Goal: Complete application form

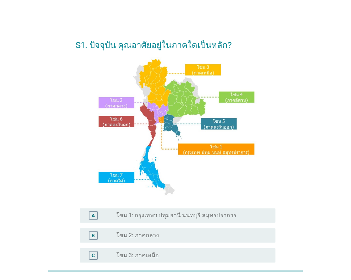
click at [163, 219] on div "radio_button_unchecked โซน 1: กรุงเทพฯ ปทุมธานี นนทบุรี สมุทรปราการ" at bounding box center [193, 215] width 154 height 9
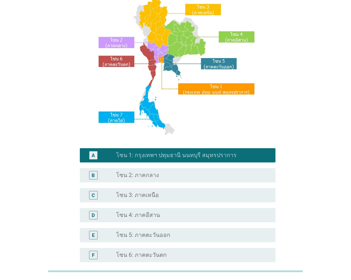
scroll to position [142, 0]
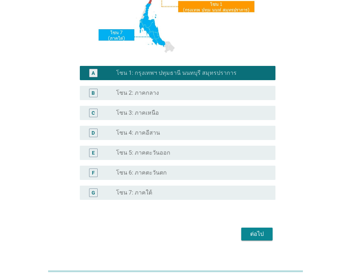
click at [254, 241] on div "ต่อไป" at bounding box center [176, 233] width 200 height 17
click at [254, 239] on button "ต่อไป" at bounding box center [256, 234] width 31 height 13
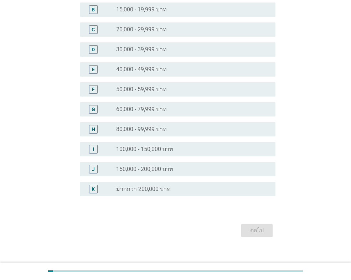
scroll to position [101, 0]
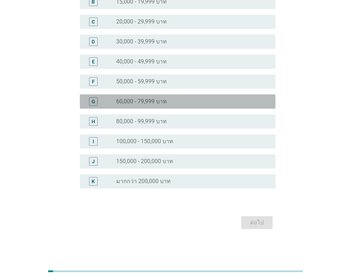
click at [167, 101] on div "radio_button_unchecked 60,000 - 79,999 บาท" at bounding box center [190, 101] width 148 height 7
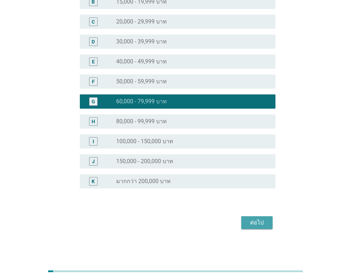
click at [262, 223] on div "ต่อไป" at bounding box center [257, 222] width 20 height 9
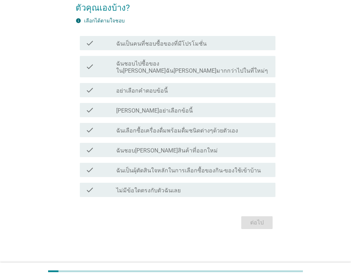
scroll to position [0, 0]
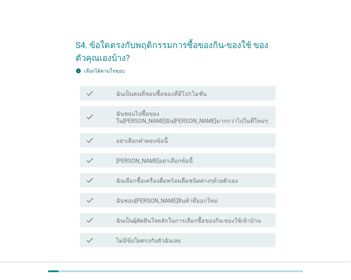
click at [180, 96] on label "ฉันเป็นคนที่ชอบซื้อของที่มีโปรโมชั่น" at bounding box center [161, 93] width 90 height 7
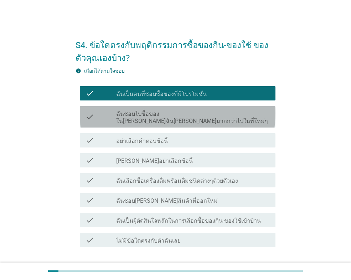
click at [191, 116] on label "ฉันชอบไปซื้อของใน[PERSON_NAME]ฉัน[PERSON_NAME]มากกว่าไปในที่ใหม่ๆ" at bounding box center [193, 117] width 154 height 14
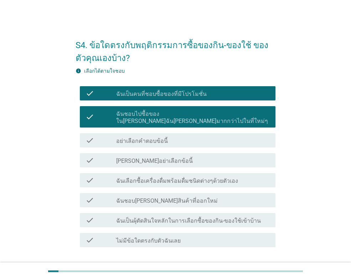
click at [201, 115] on label "ฉันชอบไปซื้อของใน[PERSON_NAME]ฉัน[PERSON_NAME]มากกว่าไปในที่ใหม่ๆ" at bounding box center [193, 117] width 154 height 14
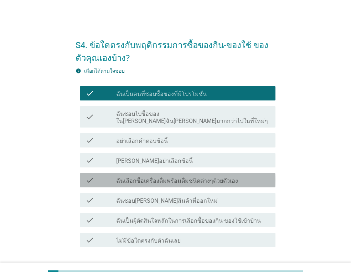
click at [186, 177] on label "ฉันเลือกซื้อเครื่องดื่มพร้อมดื่มชนิดต่างๆด้วยตัวเอง" at bounding box center [177, 180] width 122 height 7
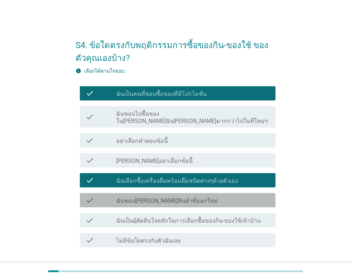
click at [187, 193] on div "check check_box_outline_blank ฉันชอบ[PERSON_NAME]สินค้าที่ออกใหม่" at bounding box center [178, 200] width 196 height 14
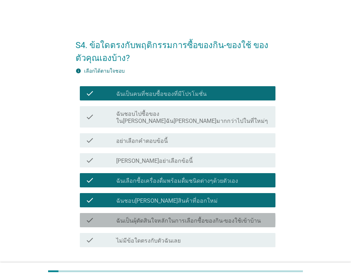
click at [193, 217] on label "ฉันเป็นผุ้ตัดสินใจหลักในการเลือกซื้อของกิน-ของใช้เข้าบ้าน" at bounding box center [188, 220] width 145 height 7
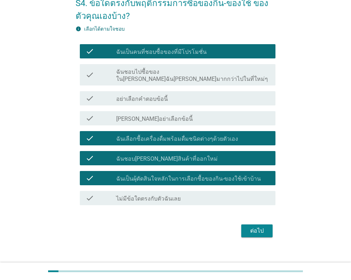
scroll to position [43, 0]
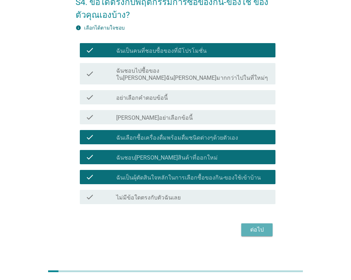
click at [254, 226] on div "ต่อไป" at bounding box center [257, 229] width 20 height 9
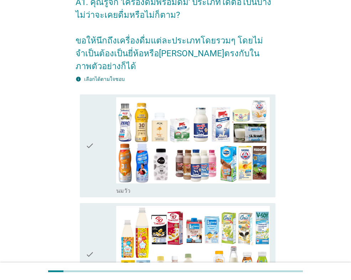
scroll to position [0, 0]
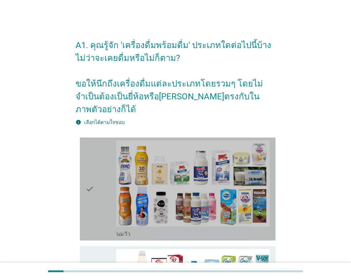
drag, startPoint x: 87, startPoint y: 191, endPoint x: 109, endPoint y: 210, distance: 29.3
click at [87, 191] on icon "check" at bounding box center [89, 188] width 9 height 97
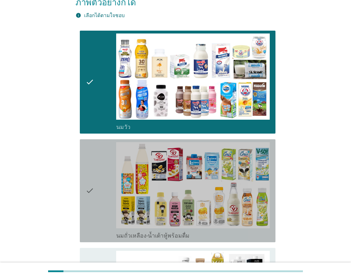
click at [97, 204] on div "check" at bounding box center [100, 190] width 31 height 97
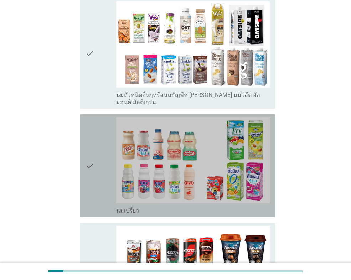
click at [91, 163] on icon "check" at bounding box center [89, 165] width 9 height 97
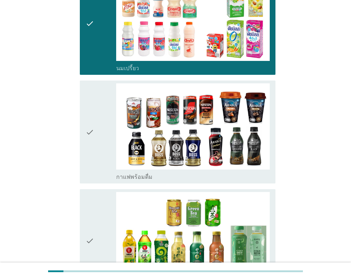
click at [95, 137] on div "check" at bounding box center [100, 131] width 31 height 97
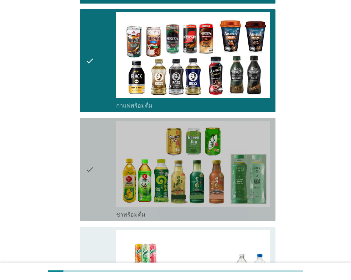
click at [94, 145] on icon "check" at bounding box center [89, 169] width 9 height 97
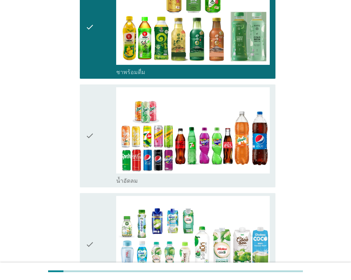
drag, startPoint x: 94, startPoint y: 145, endPoint x: 95, endPoint y: 152, distance: 7.2
click at [94, 145] on icon "check" at bounding box center [89, 135] width 9 height 97
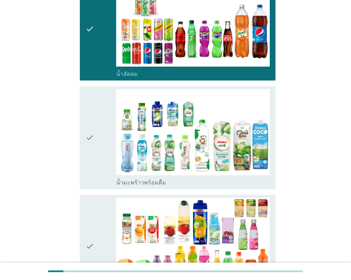
click at [98, 159] on div "check" at bounding box center [100, 137] width 31 height 97
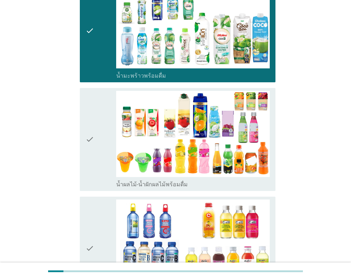
click at [96, 151] on div "check" at bounding box center [100, 139] width 31 height 97
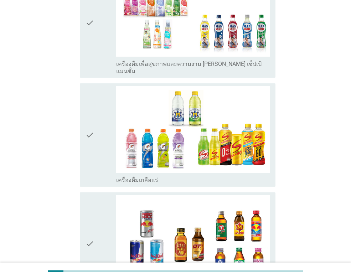
scroll to position [1282, 0]
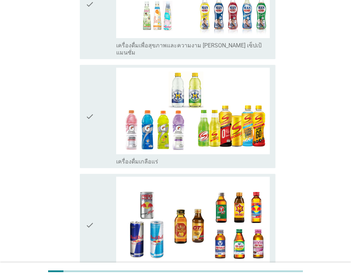
click at [89, 128] on icon "check" at bounding box center [89, 116] width 9 height 97
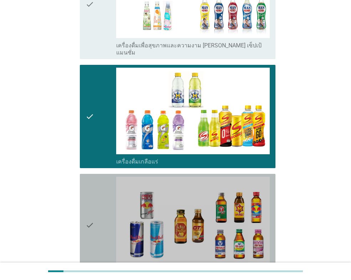
click at [91, 192] on icon "check" at bounding box center [89, 225] width 9 height 97
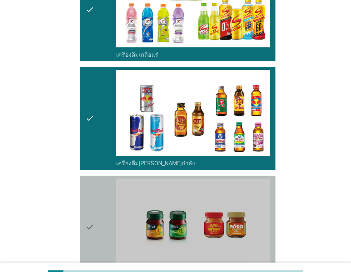
click at [93, 193] on icon "check" at bounding box center [89, 226] width 9 height 97
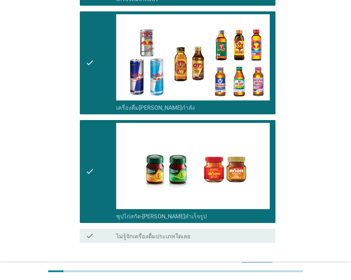
scroll to position [1461, 0]
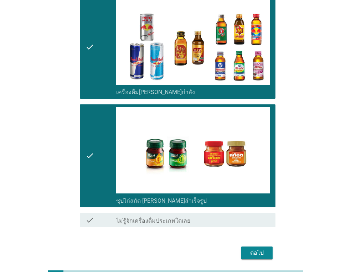
click at [251, 249] on div "ต่อไป" at bounding box center [257, 253] width 20 height 9
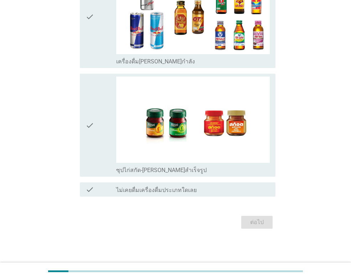
scroll to position [0, 0]
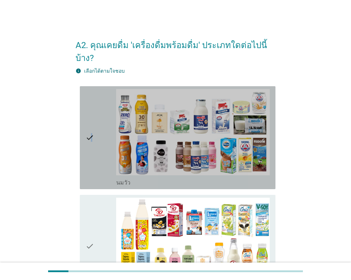
click at [92, 145] on icon "check" at bounding box center [89, 137] width 9 height 97
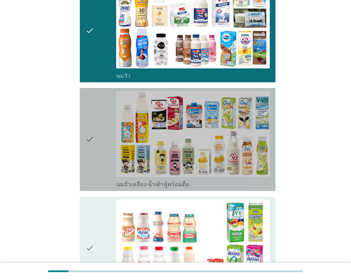
click at [97, 154] on div "check" at bounding box center [100, 139] width 31 height 97
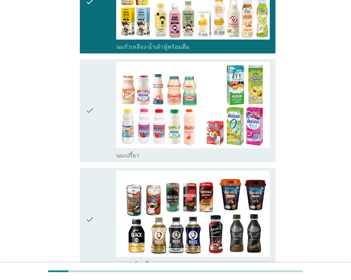
scroll to position [249, 0]
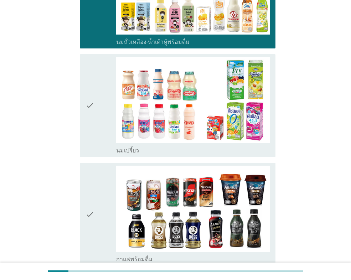
click at [94, 130] on icon "check" at bounding box center [89, 105] width 9 height 97
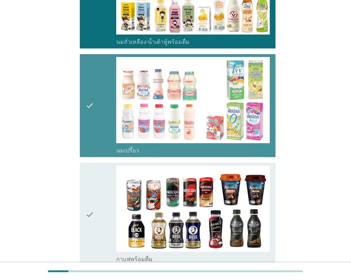
click at [91, 186] on icon "check" at bounding box center [89, 214] width 9 height 97
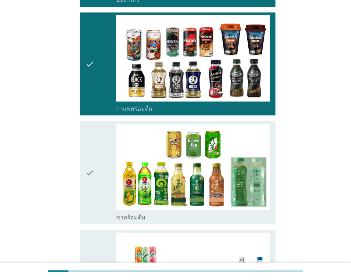
scroll to position [427, 0]
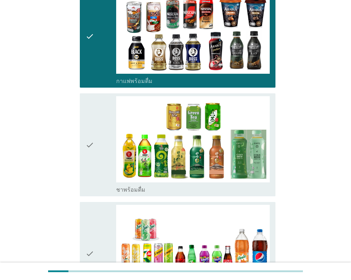
click at [102, 168] on div "check" at bounding box center [100, 144] width 31 height 97
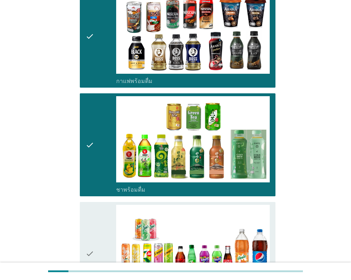
click at [102, 168] on div "check" at bounding box center [100, 144] width 31 height 97
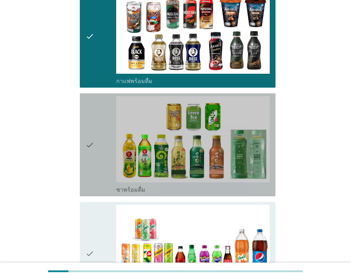
click at [100, 168] on div "check" at bounding box center [100, 144] width 31 height 97
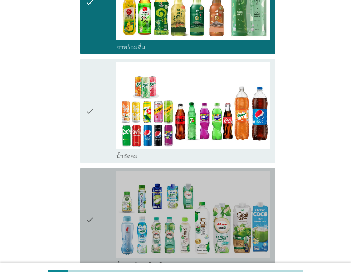
click at [99, 171] on div "check" at bounding box center [100, 219] width 31 height 97
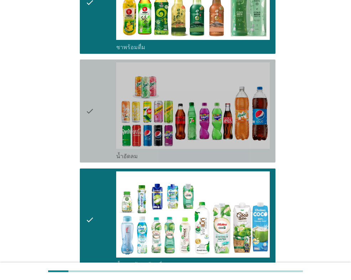
drag, startPoint x: 93, startPoint y: 134, endPoint x: 100, endPoint y: 158, distance: 24.7
click at [94, 134] on icon "check" at bounding box center [89, 110] width 9 height 97
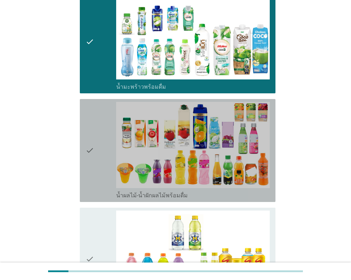
click at [94, 170] on icon "check" at bounding box center [89, 150] width 9 height 97
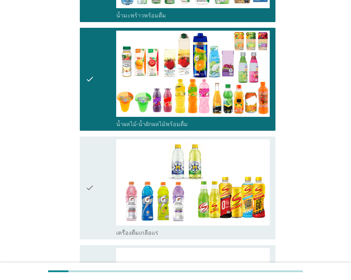
click at [96, 174] on div "check" at bounding box center [100, 187] width 31 height 97
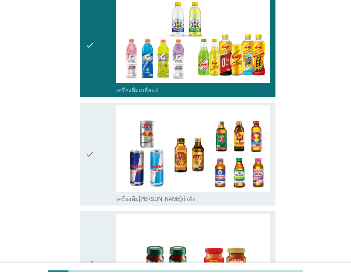
click at [97, 160] on div "check" at bounding box center [100, 153] width 31 height 97
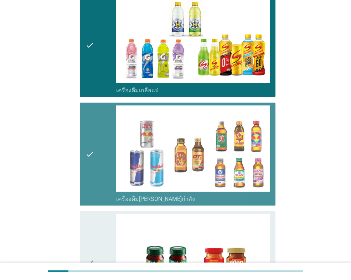
click at [93, 215] on icon "check" at bounding box center [89, 262] width 9 height 97
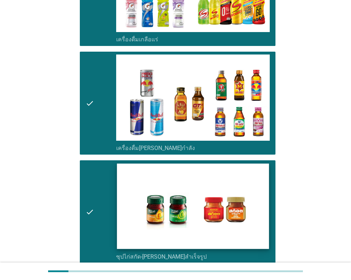
scroll to position [1087, 0]
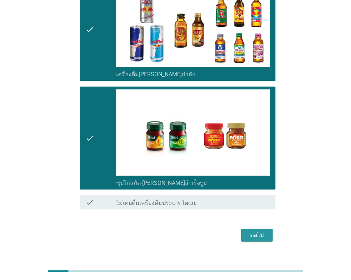
click at [266, 231] on div "ต่อไป" at bounding box center [257, 235] width 20 height 9
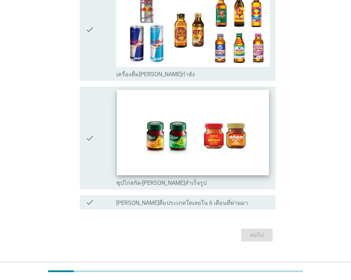
scroll to position [0, 0]
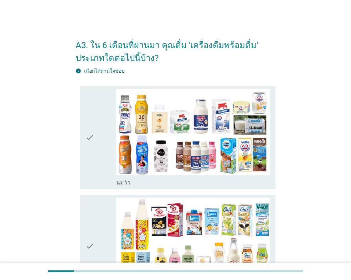
click at [101, 164] on div "check" at bounding box center [100, 137] width 31 height 97
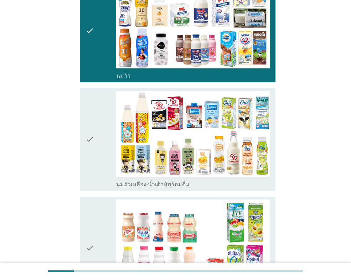
click at [94, 158] on icon "check" at bounding box center [89, 139] width 9 height 97
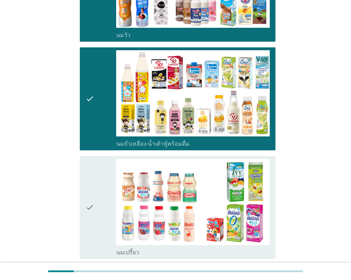
scroll to position [214, 0]
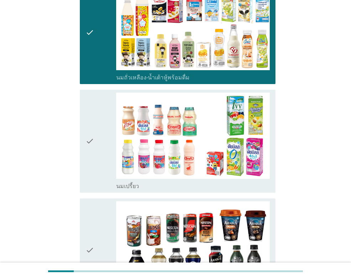
click at [100, 165] on div "check" at bounding box center [100, 141] width 31 height 97
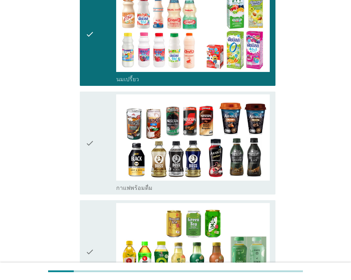
click at [96, 166] on div "check" at bounding box center [100, 142] width 31 height 97
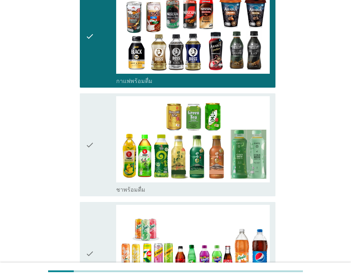
click at [96, 178] on div "check" at bounding box center [100, 144] width 31 height 97
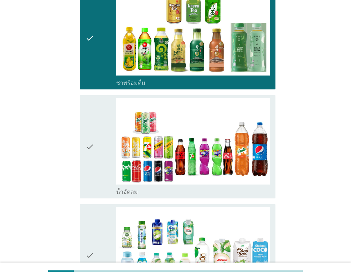
click at [95, 181] on div "check" at bounding box center [100, 146] width 31 height 97
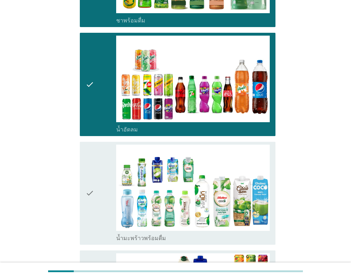
scroll to position [677, 0]
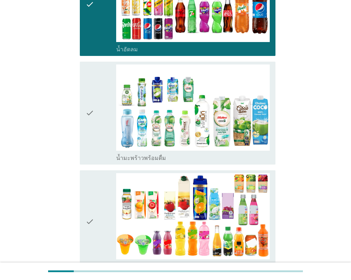
click at [95, 165] on div "check check_box_outline_blank น้ำมะพร้าวพร้อมดื่ม" at bounding box center [176, 113] width 200 height 109
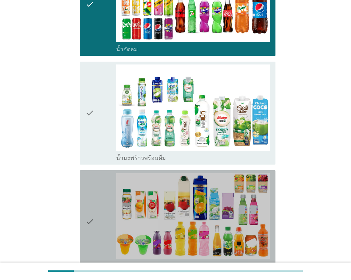
click at [95, 204] on div "check" at bounding box center [100, 221] width 31 height 97
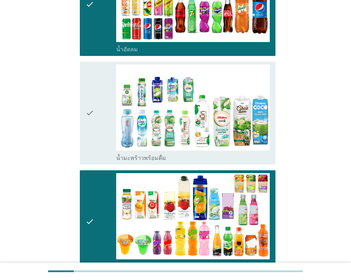
click at [100, 137] on div "check" at bounding box center [100, 112] width 31 height 97
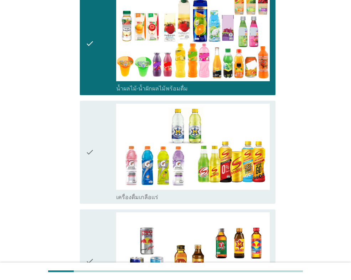
drag, startPoint x: 96, startPoint y: 165, endPoint x: 99, endPoint y: 170, distance: 5.8
click at [97, 167] on div "check" at bounding box center [100, 152] width 31 height 97
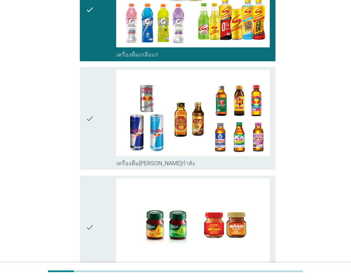
click at [95, 152] on div "check" at bounding box center [100, 118] width 31 height 97
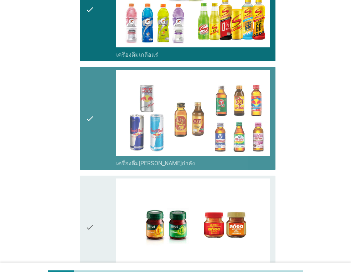
drag, startPoint x: 94, startPoint y: 210, endPoint x: 101, endPoint y: 213, distance: 7.5
click at [94, 210] on div "check" at bounding box center [100, 226] width 31 height 97
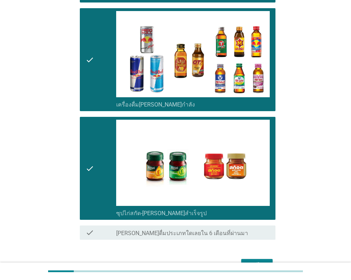
scroll to position [1099, 0]
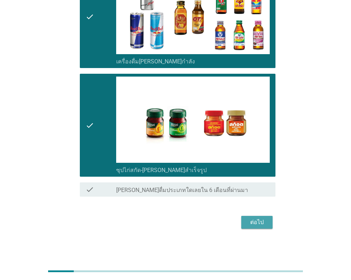
click at [258, 223] on div "ต่อไป" at bounding box center [257, 222] width 20 height 9
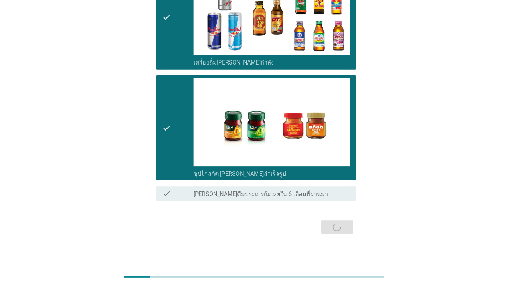
scroll to position [0, 0]
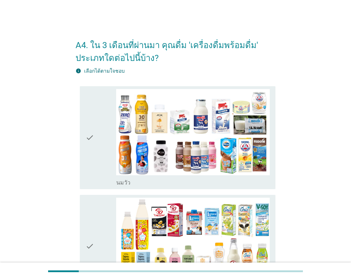
click at [95, 143] on div "check" at bounding box center [100, 137] width 31 height 97
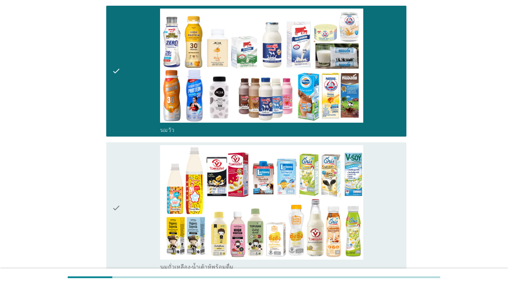
scroll to position [71, 0]
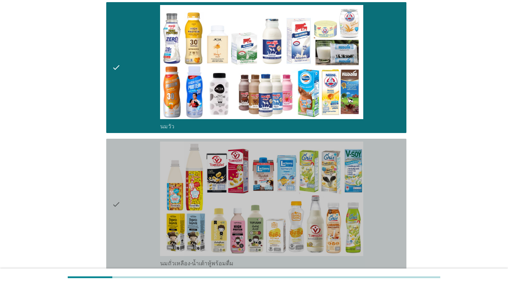
click at [114, 195] on icon "check" at bounding box center [116, 203] width 9 height 125
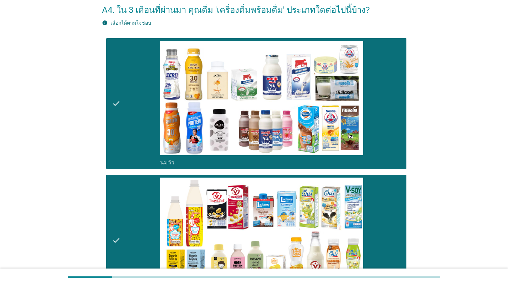
scroll to position [36, 0]
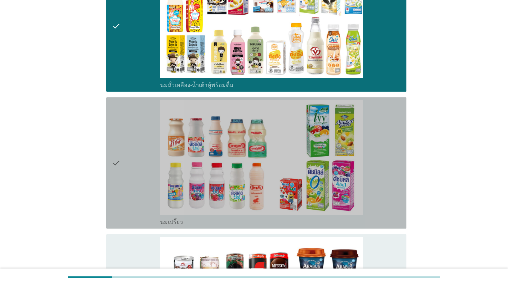
click at [118, 188] on icon "check" at bounding box center [116, 162] width 9 height 125
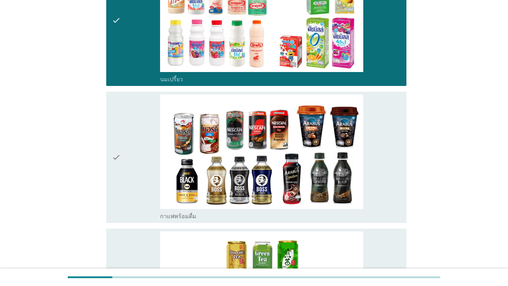
click at [121, 188] on div "check" at bounding box center [136, 156] width 48 height 125
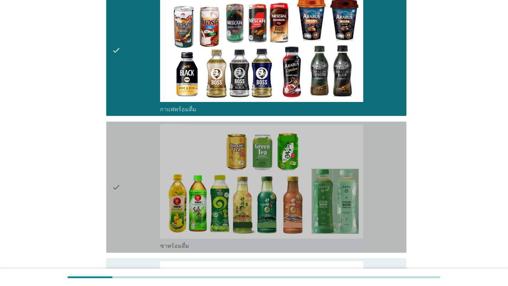
click at [123, 188] on div "check" at bounding box center [136, 186] width 48 height 125
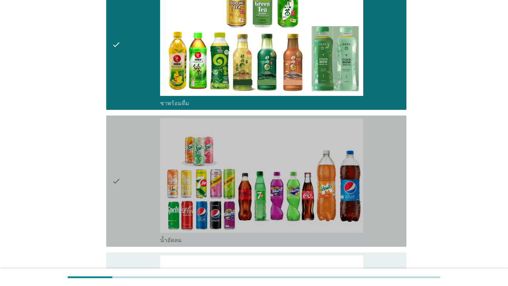
click at [124, 191] on div "check" at bounding box center [136, 180] width 48 height 125
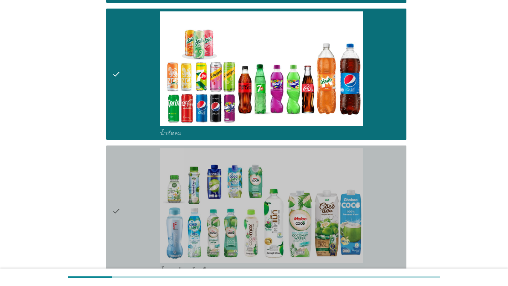
click at [124, 191] on div "check" at bounding box center [136, 210] width 48 height 125
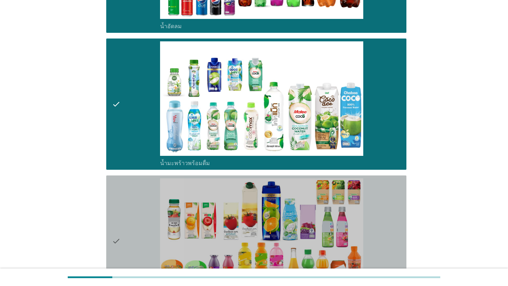
click at [126, 195] on div "check" at bounding box center [136, 240] width 48 height 125
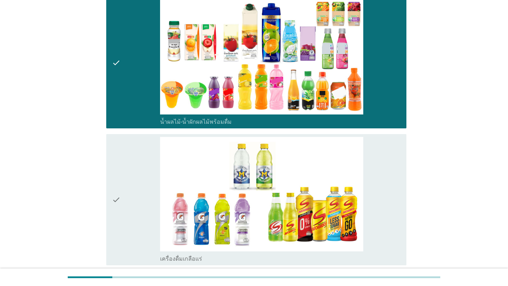
click at [126, 194] on div "check" at bounding box center [136, 199] width 48 height 125
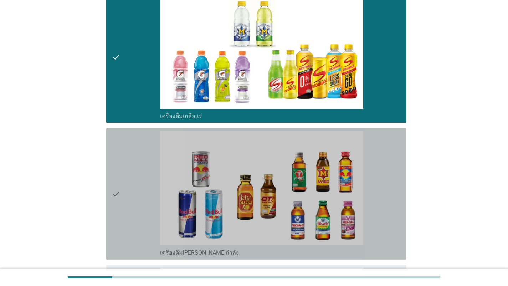
click at [132, 204] on div "check" at bounding box center [136, 193] width 48 height 125
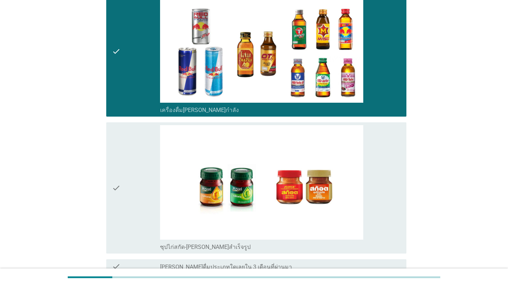
click at [133, 204] on div "check" at bounding box center [136, 187] width 48 height 125
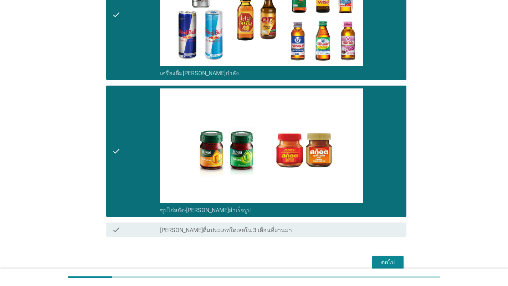
scroll to position [1389, 0]
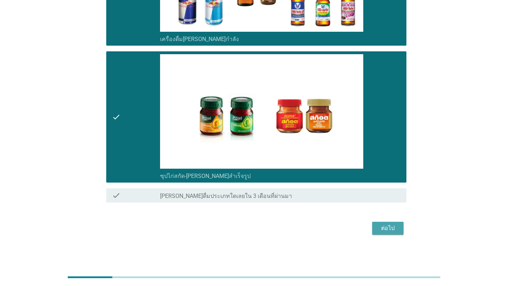
click at [351, 225] on div "ต่อไป" at bounding box center [388, 228] width 20 height 9
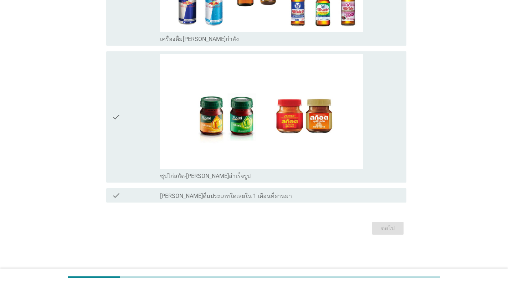
scroll to position [0, 0]
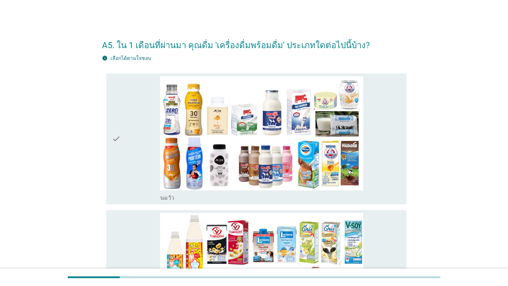
click at [119, 168] on icon "check" at bounding box center [116, 138] width 9 height 125
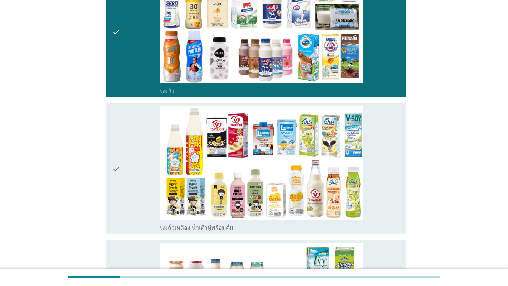
click at [121, 173] on div "check" at bounding box center [136, 168] width 48 height 125
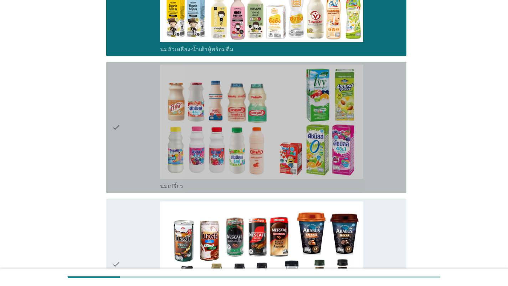
click at [123, 170] on div "check" at bounding box center [136, 126] width 48 height 125
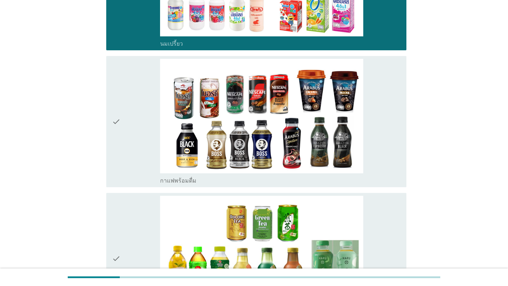
click at [124, 163] on div "check" at bounding box center [136, 121] width 48 height 125
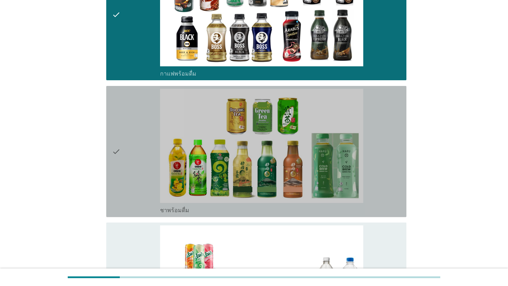
click at [125, 164] on div "check" at bounding box center [136, 151] width 48 height 125
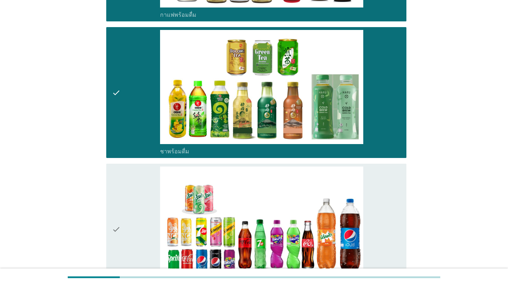
scroll to position [677, 0]
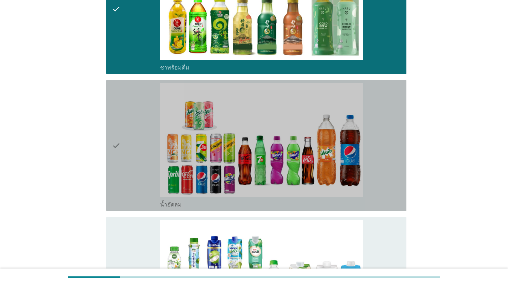
click at [125, 164] on div "check" at bounding box center [136, 145] width 48 height 125
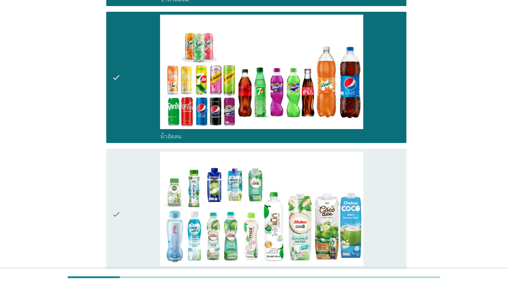
scroll to position [819, 0]
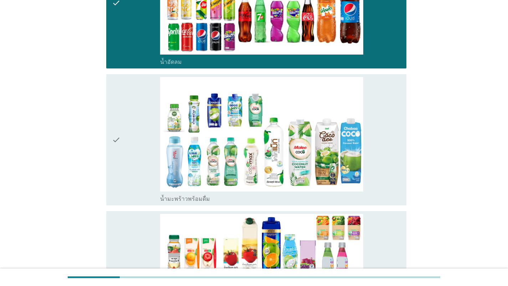
click at [125, 164] on div "check" at bounding box center [136, 139] width 48 height 125
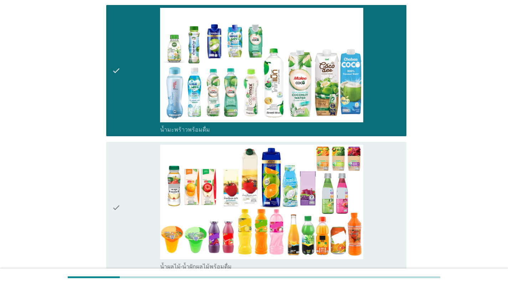
scroll to position [962, 0]
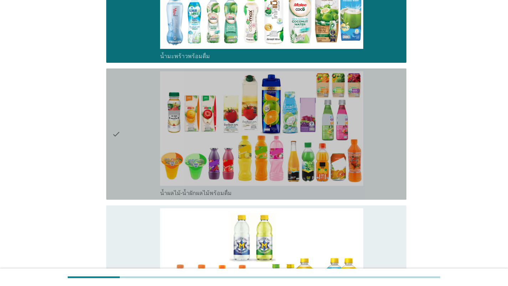
click at [125, 164] on div "check" at bounding box center [136, 133] width 48 height 125
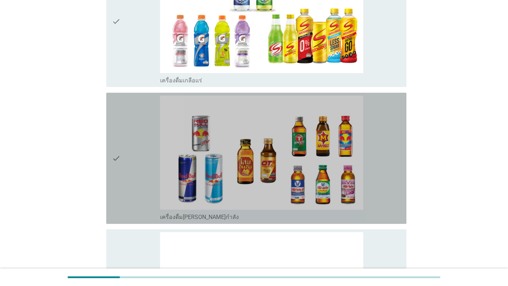
click at [125, 165] on div "check" at bounding box center [136, 157] width 48 height 125
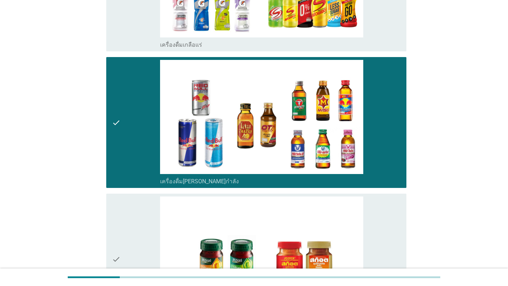
click at [125, 165] on div "check" at bounding box center [136, 122] width 48 height 125
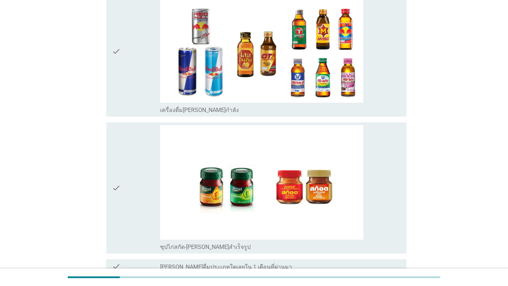
click at [128, 182] on div "check" at bounding box center [136, 187] width 48 height 125
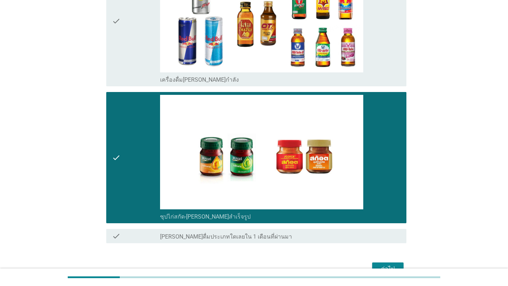
scroll to position [1389, 0]
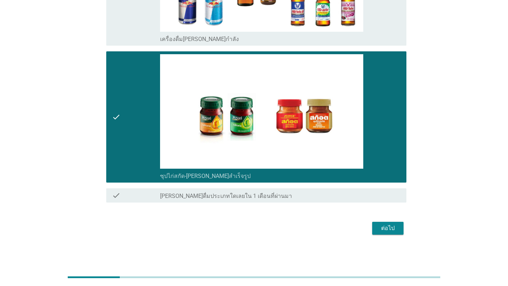
drag, startPoint x: 116, startPoint y: 156, endPoint x: 134, endPoint y: 162, distance: 18.7
click at [117, 156] on icon "check" at bounding box center [116, 116] width 9 height 125
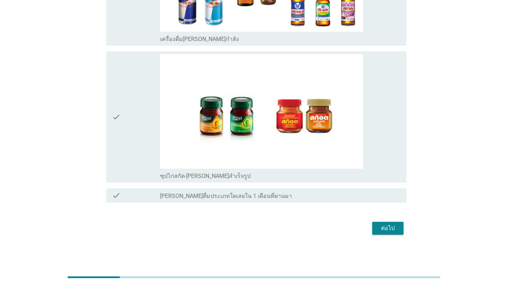
click at [351, 230] on button "ต่อไป" at bounding box center [387, 228] width 31 height 13
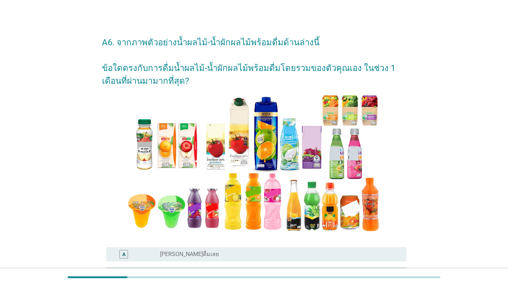
scroll to position [0, 0]
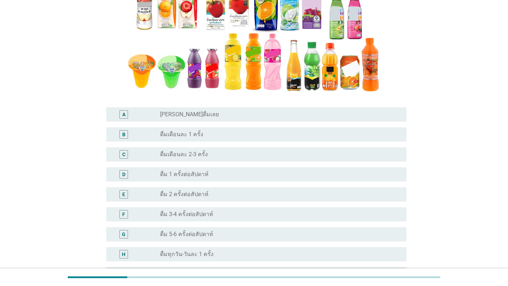
click at [225, 175] on div "radio_button_unchecked ดื่ม 1 ครั้งต่อสัปดาห์" at bounding box center [277, 174] width 235 height 7
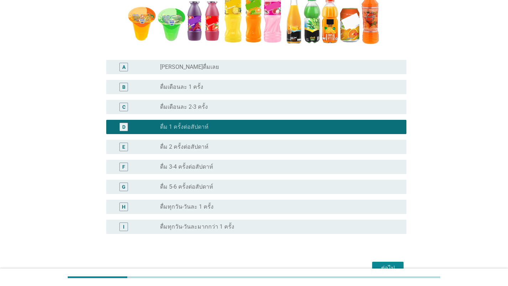
scroll to position [230, 0]
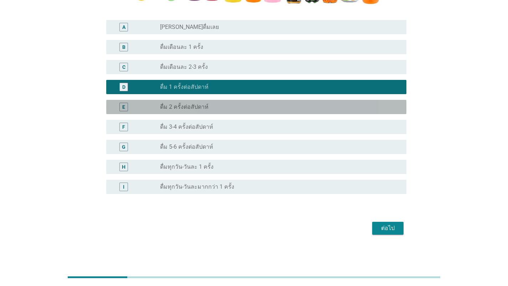
click at [233, 109] on div "radio_button_unchecked ดื่ม 2 ครั้งต่อสัปดาห์" at bounding box center [277, 106] width 235 height 7
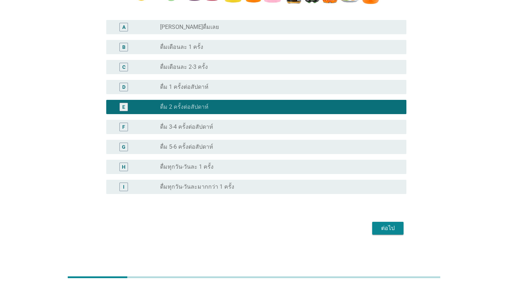
click at [351, 225] on div "ต่อไป" at bounding box center [388, 228] width 20 height 9
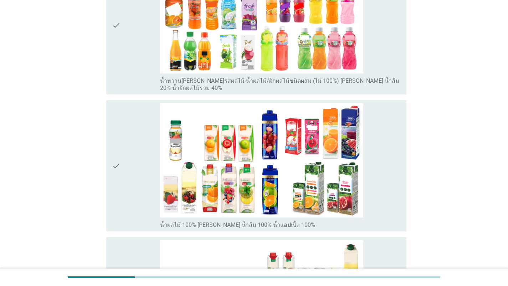
click at [123, 177] on div "check" at bounding box center [136, 165] width 48 height 125
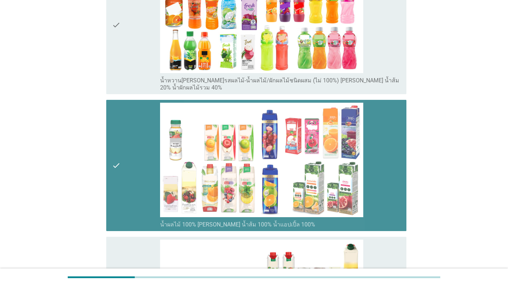
scroll to position [285, 0]
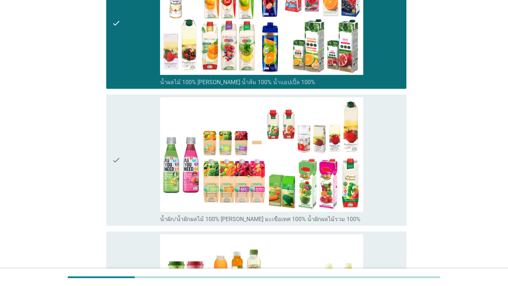
click at [150, 178] on div "check" at bounding box center [136, 159] width 48 height 125
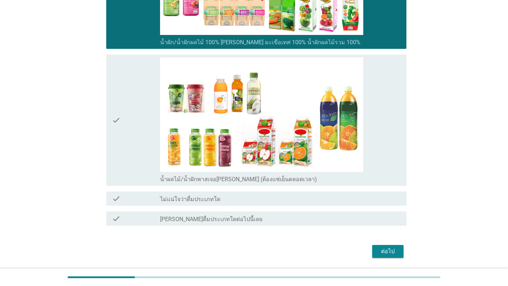
scroll to position [463, 0]
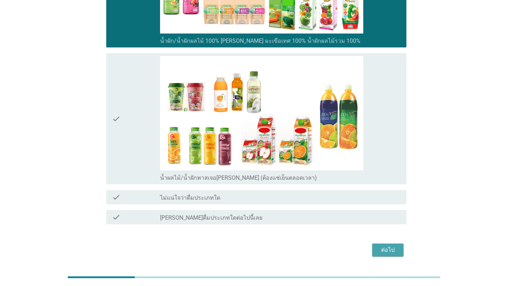
click at [351, 246] on button "ต่อไป" at bounding box center [387, 249] width 31 height 13
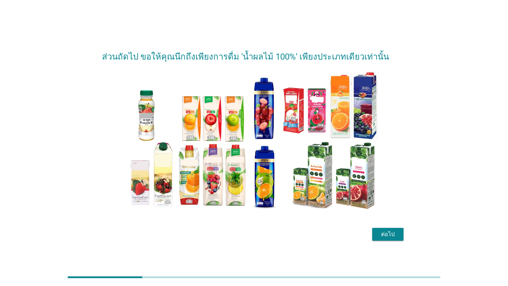
click at [351, 239] on button "ต่อไป" at bounding box center [387, 234] width 31 height 13
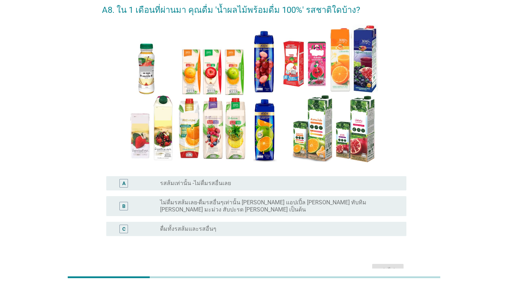
scroll to position [36, 0]
click at [223, 225] on div "radio_button_unchecked ดื่มทั้งรสส้มและรสอื่นๆ" at bounding box center [277, 228] width 235 height 7
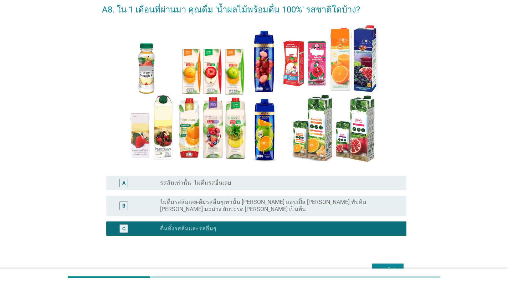
click at [351, 265] on div "ต่อไป" at bounding box center [388, 269] width 20 height 9
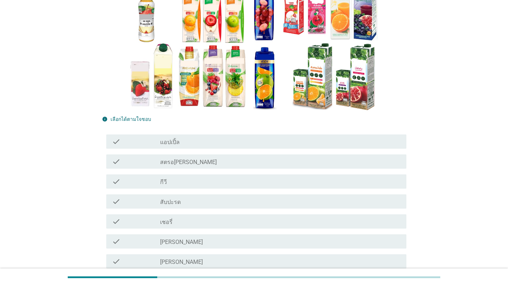
scroll to position [107, 0]
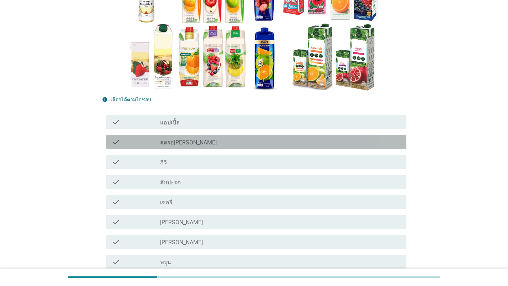
click at [234, 145] on div "check_box_outline_blank สตรอ[PERSON_NAME]" at bounding box center [280, 142] width 240 height 9
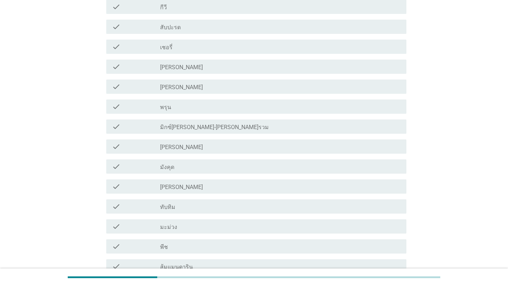
scroll to position [356, 0]
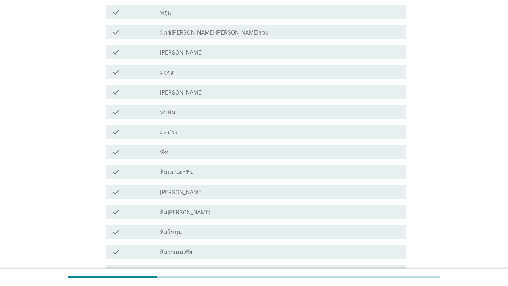
click at [229, 192] on div "check_box_outline_blank [PERSON_NAME]" at bounding box center [280, 191] width 240 height 9
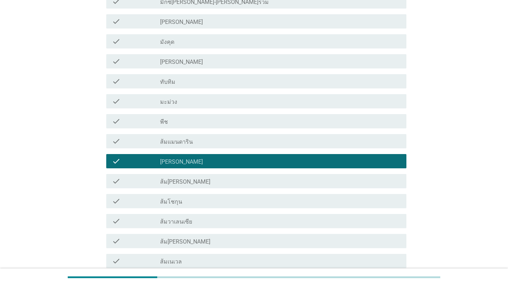
scroll to position [427, 0]
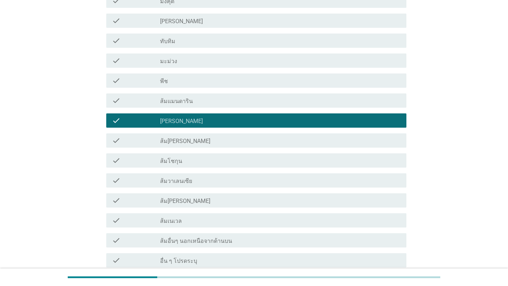
click at [229, 142] on div "check_box_outline_blank ส้ม[PERSON_NAME]" at bounding box center [280, 140] width 240 height 9
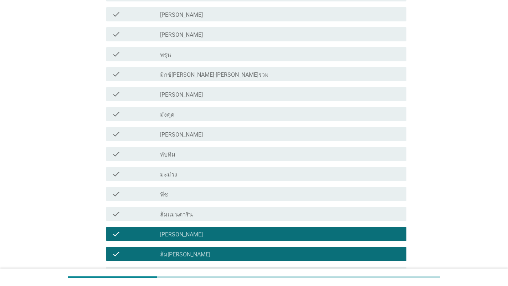
scroll to position [492, 0]
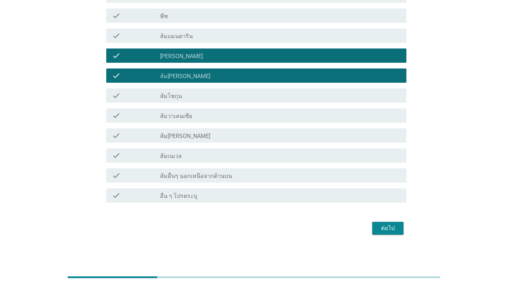
click at [351, 223] on button "ต่อไป" at bounding box center [387, 228] width 31 height 13
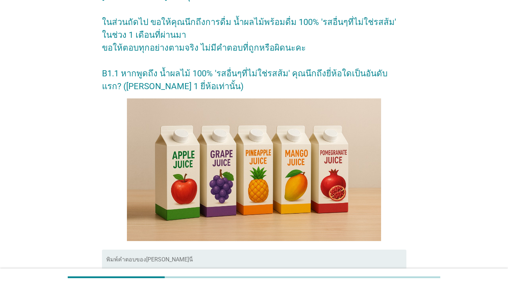
scroll to position [149, 0]
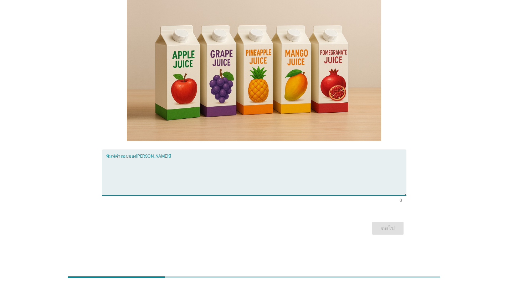
click at [214, 167] on textarea "พิมพ์คำตอบของคุณ ที่นี่" at bounding box center [256, 176] width 300 height 37
type textarea "[PERSON_NAME]"
click at [351, 233] on button "ต่อไป" at bounding box center [387, 228] width 31 height 13
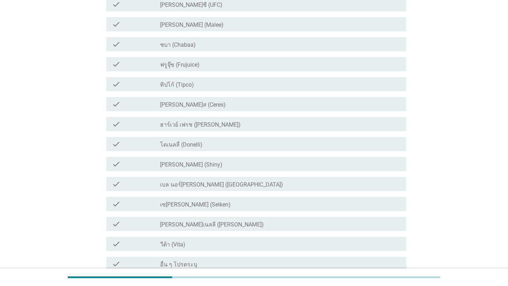
scroll to position [0, 0]
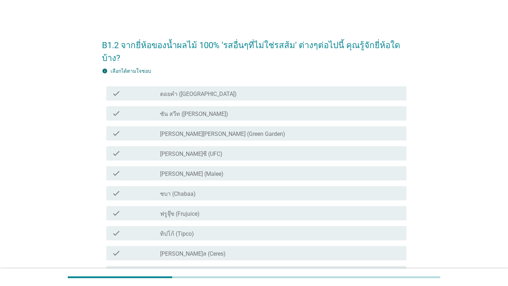
click at [221, 95] on div "check_box_outline_blank ดอยคำ (Doi-Khham)" at bounding box center [280, 93] width 240 height 9
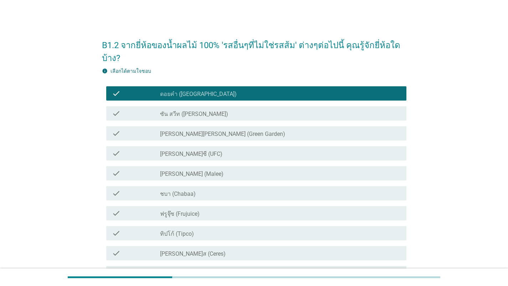
click at [223, 155] on div "check_box_outline_blank [PERSON_NAME]ซี (UFC)" at bounding box center [280, 153] width 240 height 9
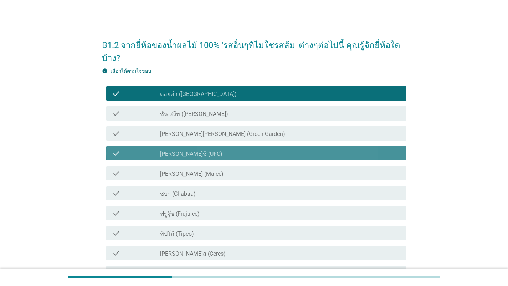
click at [221, 174] on div "check_box_outline_blank [PERSON_NAME] (Malee)" at bounding box center [280, 173] width 240 height 9
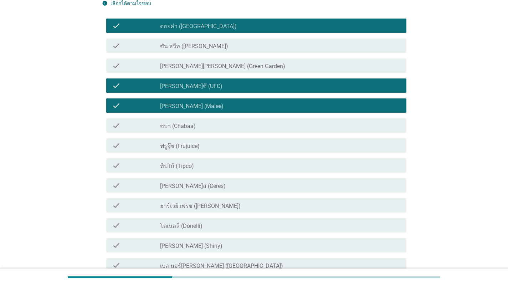
scroll to position [71, 0]
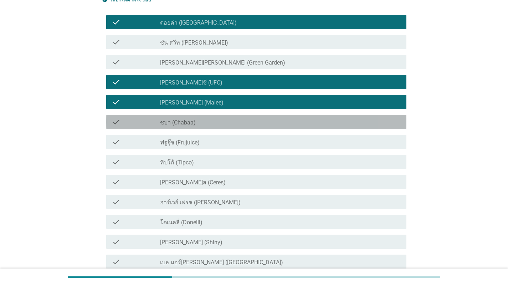
click at [209, 116] on div "check check_box_outline_blank ชบา (Chabaa)" at bounding box center [256, 122] width 300 height 14
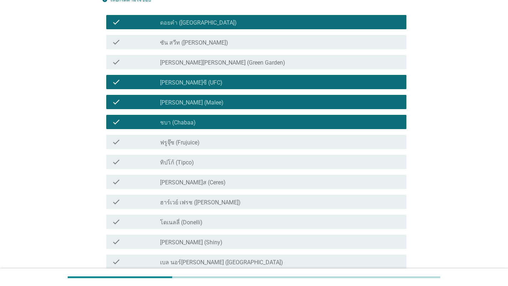
click at [220, 161] on div "check_box_outline_blank ทิปโก้ (Tipco)" at bounding box center [280, 161] width 240 height 9
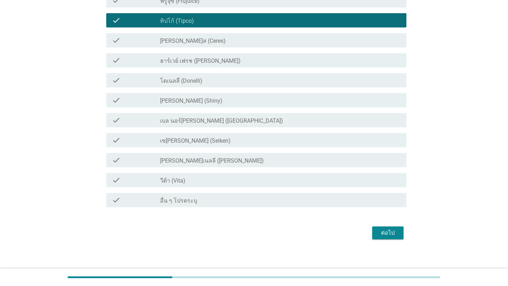
scroll to position [214, 0]
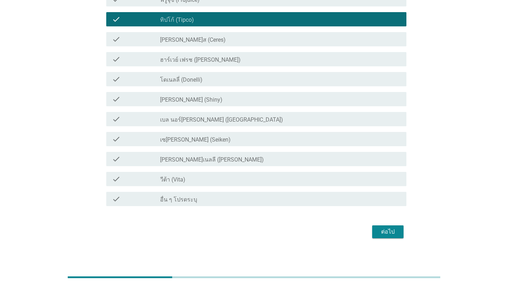
drag, startPoint x: 375, startPoint y: 221, endPoint x: 377, endPoint y: 226, distance: 5.8
click at [351, 221] on form "B1.2 จากยี่ห้อของน้ำผลไม้ 100% 'รสอื่นๆที่ไม่ใช่รสส้ม' ต่างๆต่อไปนี้ คุณรู้จักย…" at bounding box center [254, 29] width 304 height 422
click at [351, 228] on div "ต่อไป" at bounding box center [388, 231] width 20 height 9
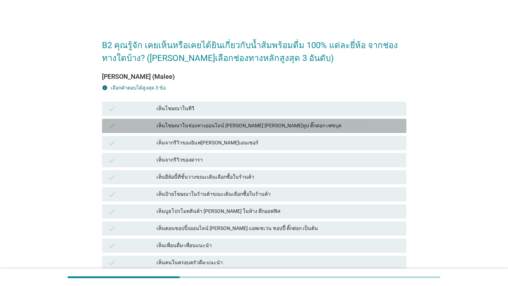
click at [247, 124] on div "เห็นโฆษณาในช่องทางออนไลน์ [PERSON_NAME] [PERSON_NAME]ทูป ติ๊กต่อก เฟซบุค" at bounding box center [278, 125] width 244 height 9
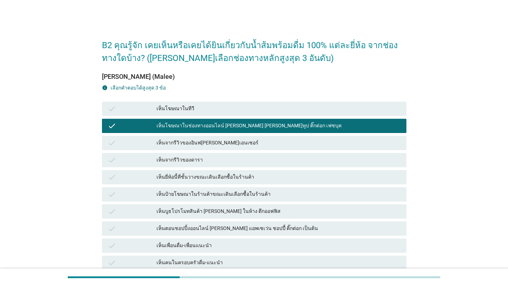
click at [251, 119] on div "check เห็นโฆษณาในช่องทางออนไลน์ [PERSON_NAME] [PERSON_NAME]ทูป ติ๊กต่อก เฟซบุค" at bounding box center [253, 125] width 307 height 17
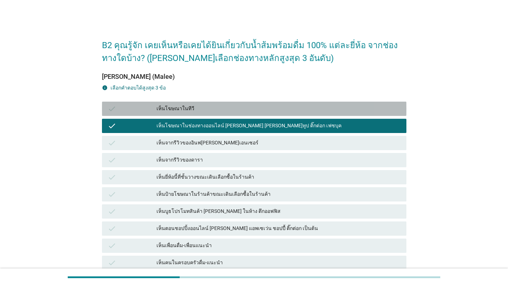
click at [251, 115] on div "check เห็นโฆษณาในทีวี" at bounding box center [254, 109] width 304 height 14
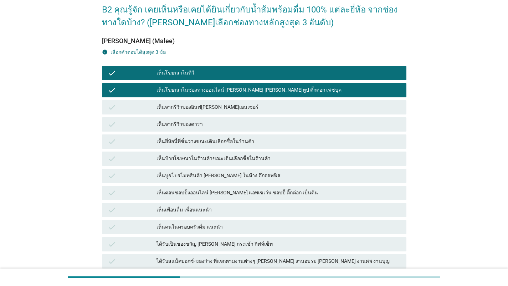
scroll to position [71, 0]
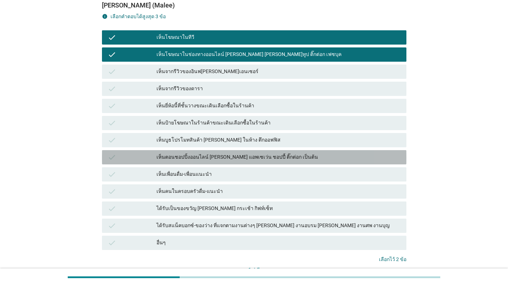
click at [272, 157] on div "เห็นตอนชอปปิ้งออนไลน์ [PERSON_NAME] แอพเซเว่น ชอปปี้ ติ๊กต่อก เป็นต้น" at bounding box center [278, 157] width 244 height 9
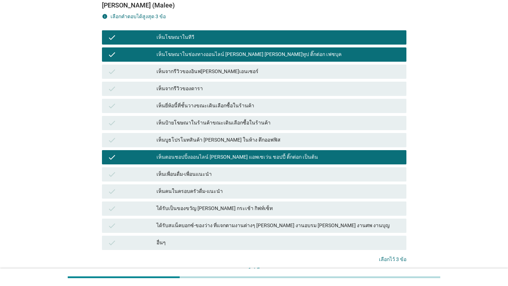
click at [268, 113] on div "check เห็นยี่ห้อนี้ที่ชั้นวางขณะเดินเลือกซื้อในร้านค้า" at bounding box center [253, 105] width 307 height 17
click at [268, 106] on div "เห็นยี่ห้อนี้ที่ชั้นวางขณะเดินเลือกซื้อในร้านค้า" at bounding box center [278, 106] width 244 height 9
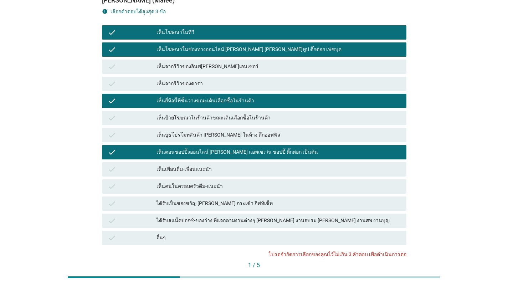
scroll to position [16, 0]
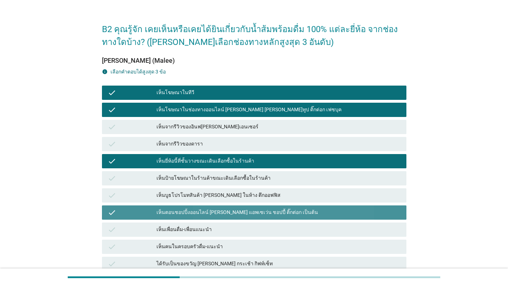
click at [263, 217] on div "check เห็นตอนชอปปิ้งออนไลน์ [PERSON_NAME] แอพเซเว่น ชอปปี้ ติ๊กต่อก เป็นต้น" at bounding box center [254, 212] width 304 height 14
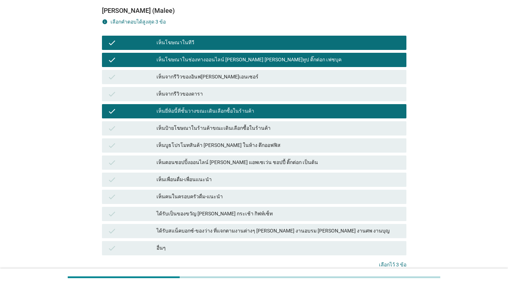
scroll to position [123, 0]
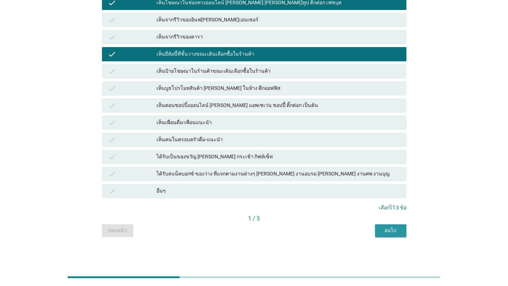
drag, startPoint x: 385, startPoint y: 226, endPoint x: 374, endPoint y: 225, distance: 11.0
click at [351, 226] on button "ต่อไป" at bounding box center [390, 230] width 31 height 13
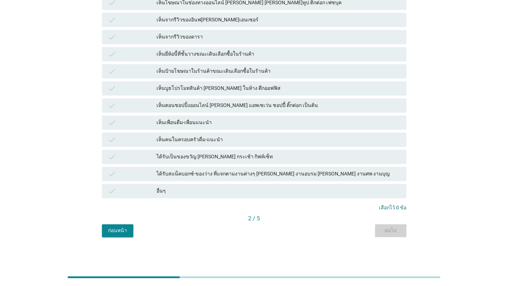
scroll to position [0, 0]
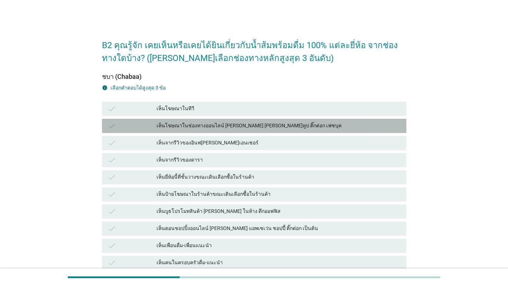
click at [252, 128] on div "เห็นโฆษณาในช่องทางออนไลน์ [PERSON_NAME] [PERSON_NAME]ทูป ติ๊กต่อก เฟซบุค" at bounding box center [278, 125] width 244 height 9
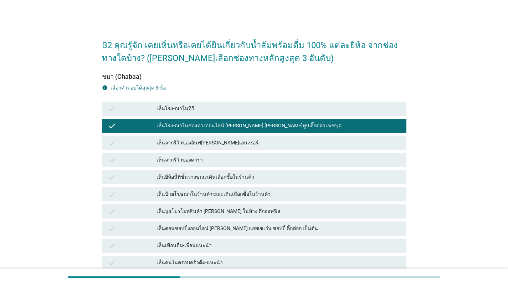
click at [244, 148] on div "check เห็นจากรีวิวของอินฟ[PERSON_NAME]เอนเซอร์" at bounding box center [254, 143] width 304 height 14
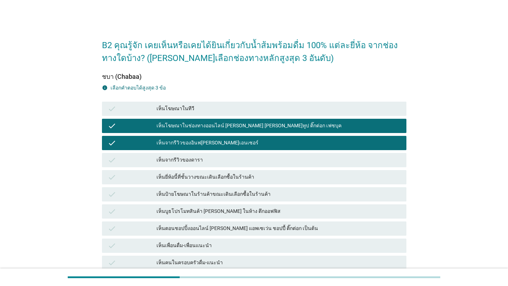
click at [242, 147] on div "check เห็นจากรีวิวของอินฟ[PERSON_NAME]เอนเซอร์" at bounding box center [254, 143] width 304 height 14
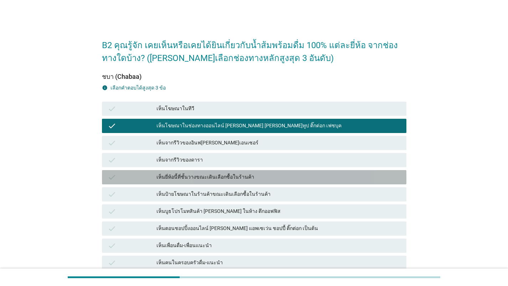
click at [248, 177] on div "เห็นยี่ห้อนี้ที่ชั้นวางขณะเดินเลือกซื้อในร้านค้า" at bounding box center [278, 177] width 244 height 9
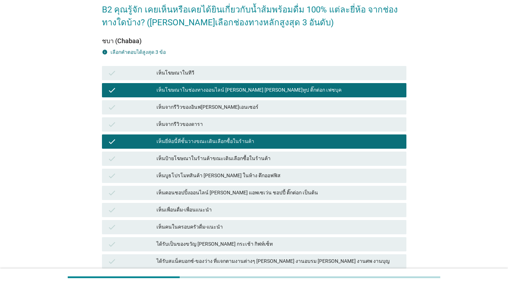
click at [251, 193] on div "เห็นตอนชอปปิ้งออนไลน์ [PERSON_NAME] แอพเซเว่น ชอปปี้ ติ๊กต่อก เป็นต้น" at bounding box center [278, 192] width 244 height 9
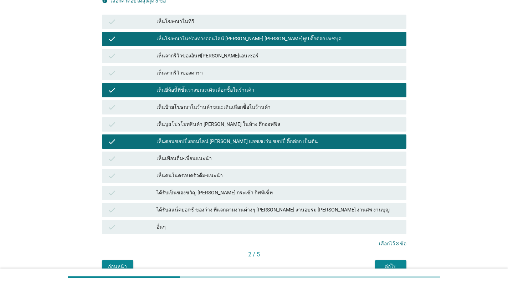
scroll to position [123, 0]
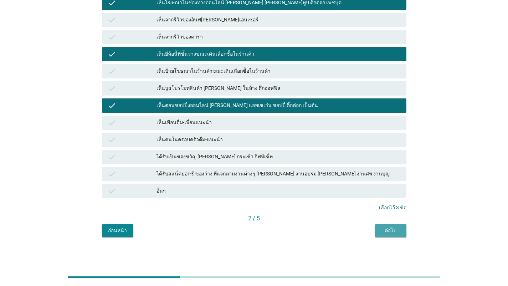
click at [351, 224] on button "ต่อไป" at bounding box center [390, 230] width 31 height 13
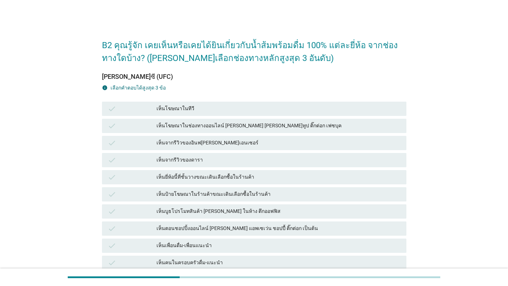
click at [245, 129] on div "เห็นโฆษณาในช่องทางออนไลน์ [PERSON_NAME] [PERSON_NAME]ทูป ติ๊กต่อก เฟซบุค" at bounding box center [278, 125] width 244 height 9
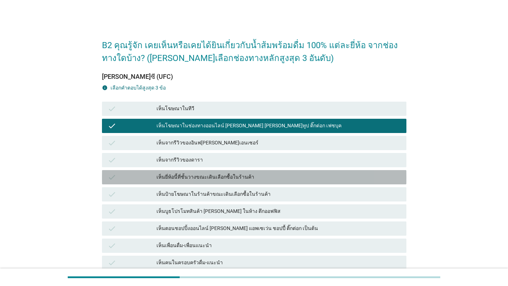
click at [251, 181] on div "เห็นยี่ห้อนี้ที่ชั้นวางขณะเดินเลือกซื้อในร้านค้า" at bounding box center [278, 177] width 244 height 9
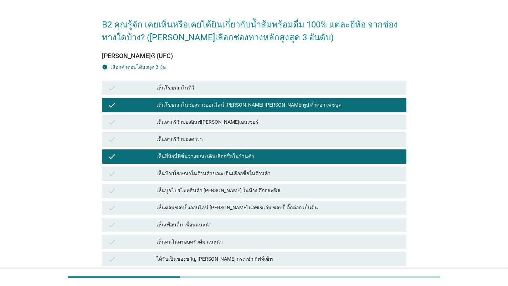
scroll to position [71, 0]
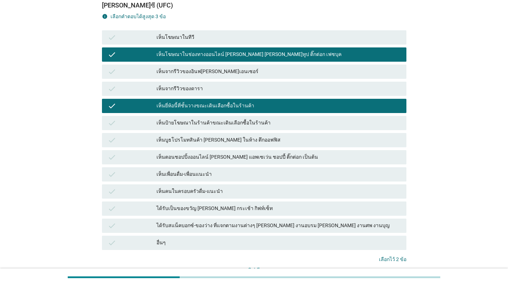
click at [247, 164] on div "check เห็นตอนชอปปิ้งออนไลน์ [PERSON_NAME] แอพเซเว่น ชอปปี้ ติ๊กต่อก เป็นต้น" at bounding box center [254, 157] width 304 height 14
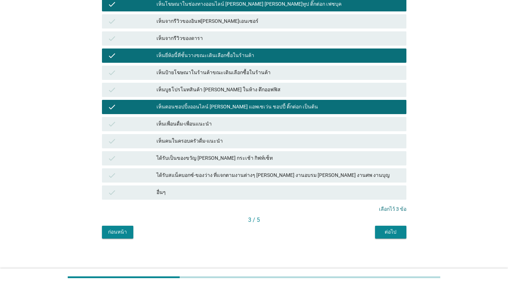
scroll to position [123, 0]
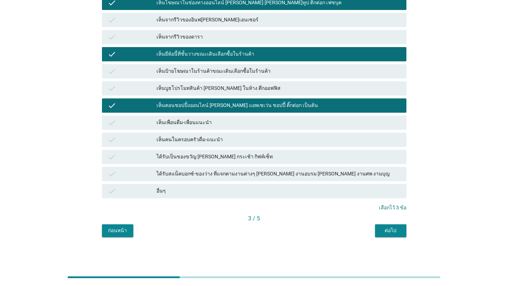
click at [351, 232] on div "ต่อไป" at bounding box center [390, 230] width 20 height 7
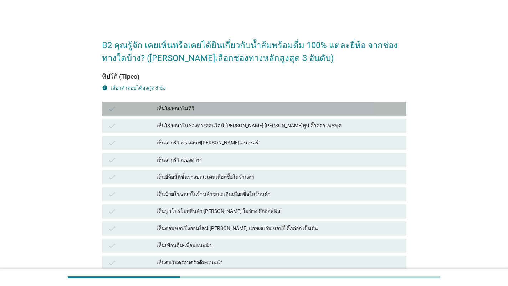
click at [250, 112] on div "เห็นโฆษณาในทีวี" at bounding box center [278, 108] width 244 height 9
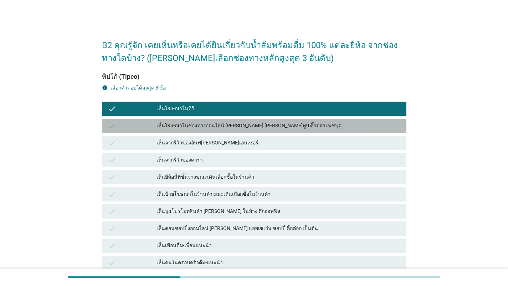
drag, startPoint x: 254, startPoint y: 125, endPoint x: 258, endPoint y: 132, distance: 7.3
click at [254, 125] on div "เห็นโฆษณาในช่องทางออนไลน์ [PERSON_NAME] [PERSON_NAME]ทูป ติ๊กต่อก เฟซบุค" at bounding box center [278, 125] width 244 height 9
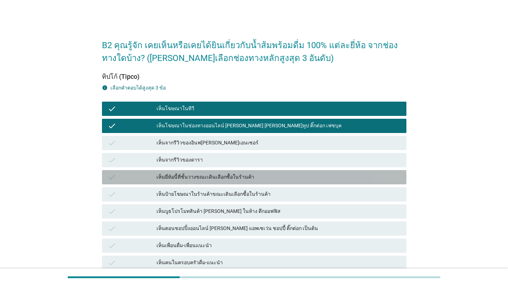
click at [266, 177] on div "เห็นยี่ห้อนี้ที่ชั้นวางขณะเดินเลือกซื้อในร้านค้า" at bounding box center [278, 177] width 244 height 9
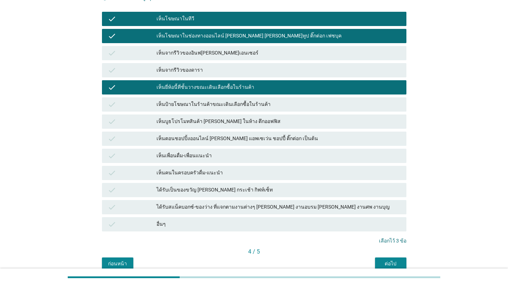
scroll to position [107, 0]
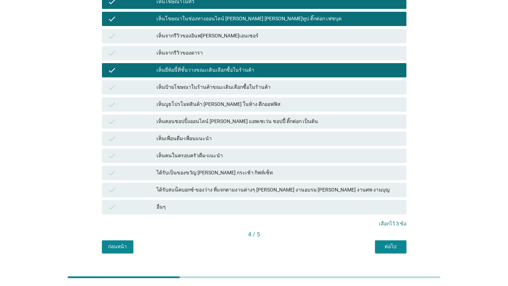
click at [351, 242] on button "ต่อไป" at bounding box center [390, 246] width 31 height 13
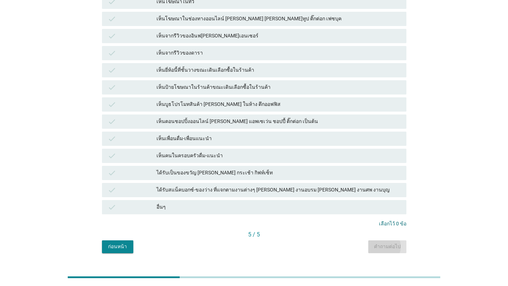
scroll to position [0, 0]
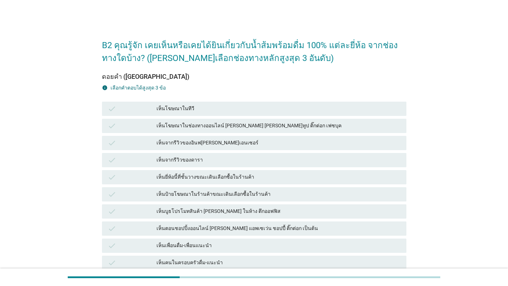
click at [274, 124] on div "เห็นโฆษณาในช่องทางออนไลน์ [PERSON_NAME] [PERSON_NAME]ทูป ติ๊กต่อก เฟซบุค" at bounding box center [278, 125] width 244 height 9
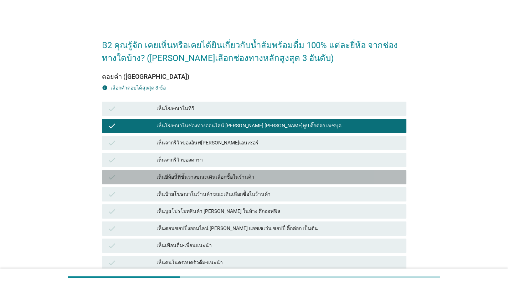
click at [268, 177] on div "เห็นยี่ห้อนี้ที่ชั้นวางขณะเดินเลือกซื้อในร้านค้า" at bounding box center [278, 177] width 244 height 9
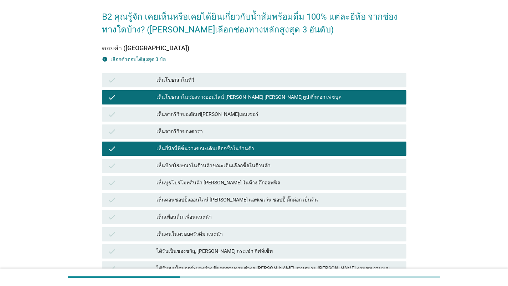
scroll to position [71, 0]
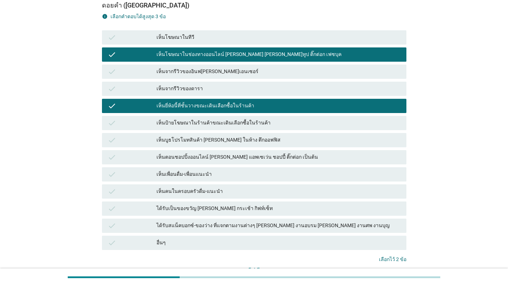
drag, startPoint x: 278, startPoint y: 172, endPoint x: 285, endPoint y: 177, distance: 8.7
click at [278, 172] on div "เห็นเพื่อนดื่ม-เพื่อนแนะนำ" at bounding box center [278, 174] width 244 height 9
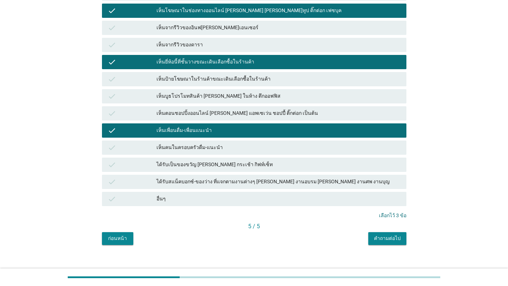
scroll to position [123, 0]
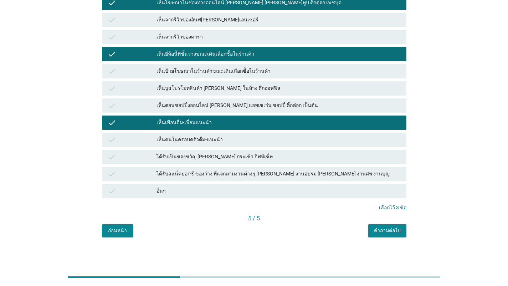
click at [307, 127] on div "check เห็นเพื่อนดื่ม-เพื่อนแนะนำ" at bounding box center [254, 122] width 304 height 14
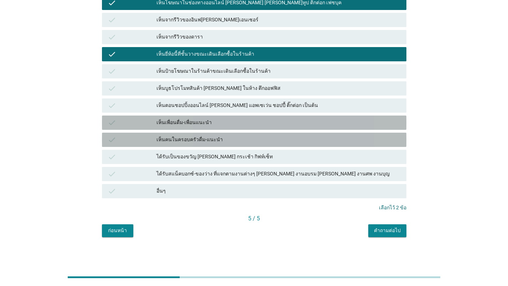
drag, startPoint x: 309, startPoint y: 142, endPoint x: 321, endPoint y: 157, distance: 18.8
click at [309, 142] on div "เห็นคนในครอบครัวดื่ม-แนะนำ" at bounding box center [278, 139] width 244 height 9
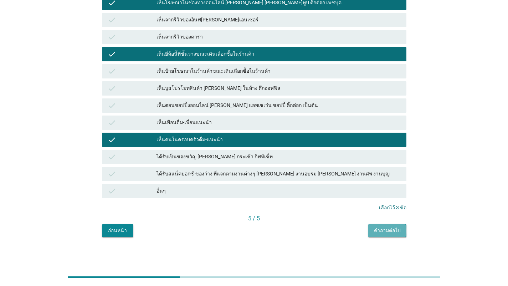
drag, startPoint x: 395, startPoint y: 230, endPoint x: 385, endPoint y: 225, distance: 11.0
click at [351, 230] on div "คำถามต่อไป" at bounding box center [387, 230] width 27 height 7
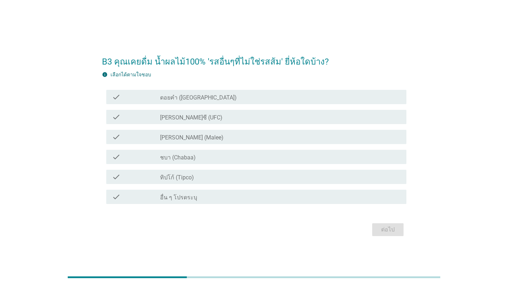
click at [247, 100] on div "check_box_outline_blank ดอยคำ (Doi-Khham)" at bounding box center [280, 97] width 240 height 9
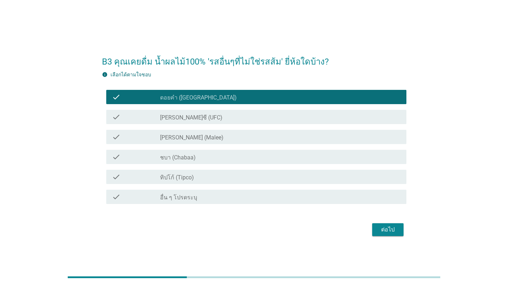
click at [244, 130] on div "check check_box_outline_blank [PERSON_NAME] (Malee)" at bounding box center [256, 137] width 300 height 14
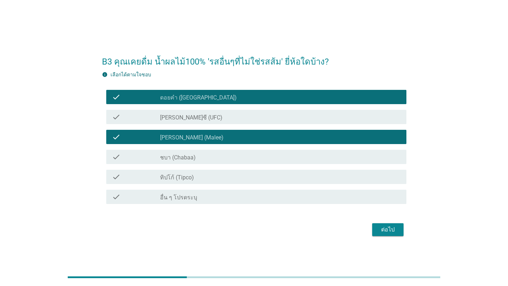
click at [229, 111] on div "check check_box_outline_blank [PERSON_NAME]ซี (UFC)" at bounding box center [256, 117] width 300 height 14
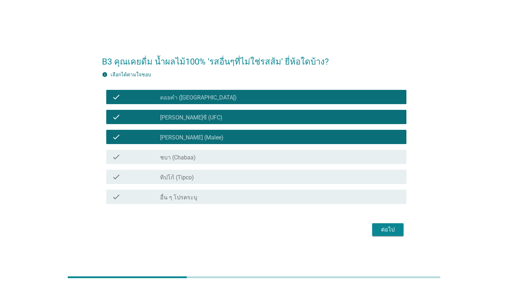
click at [230, 172] on div "check_box_outline_blank ทิปโก้ (Tipco)" at bounding box center [280, 176] width 240 height 9
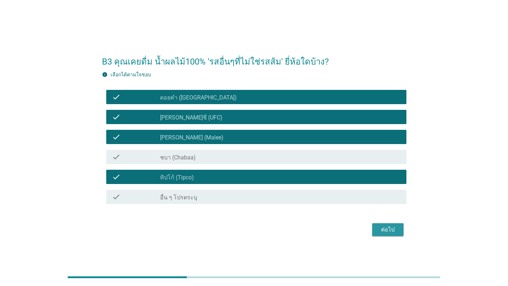
click at [351, 231] on div "ต่อไป" at bounding box center [388, 229] width 20 height 9
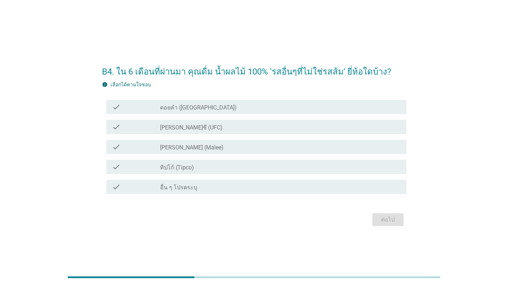
click at [239, 106] on div "check_box_outline_blank ดอยคำ (Doi-Khham)" at bounding box center [280, 107] width 240 height 9
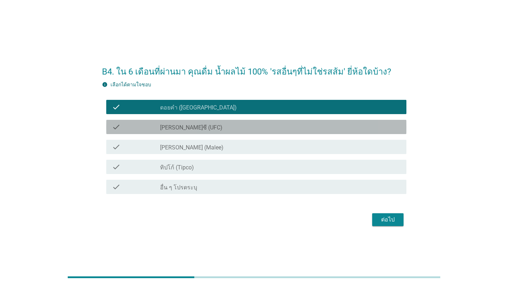
click at [240, 126] on div "check_box_outline_blank [PERSON_NAME]ซี (UFC)" at bounding box center [280, 127] width 240 height 9
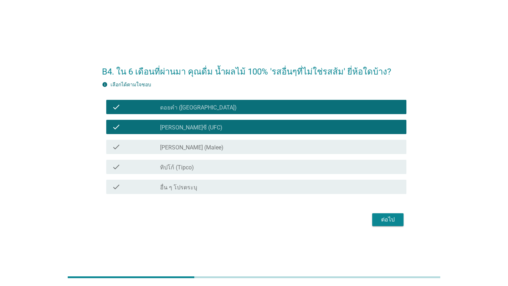
click at [244, 151] on div "check check_box_outline_blank [PERSON_NAME] (Malee)" at bounding box center [256, 147] width 300 height 14
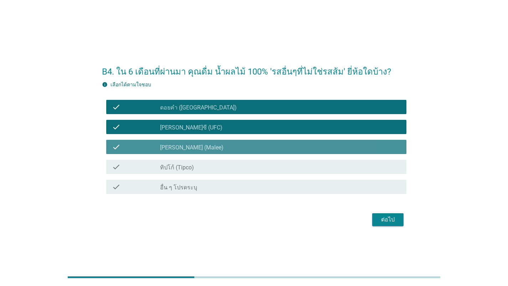
click at [245, 168] on div "check_box ทิปโก้ (Tipco)" at bounding box center [280, 166] width 240 height 9
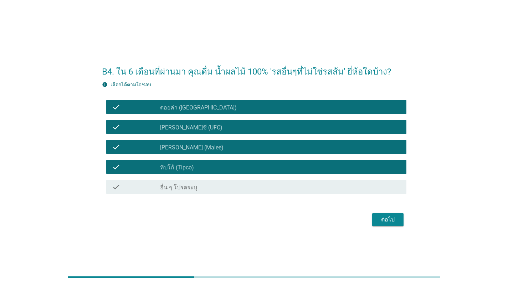
click at [351, 223] on div "ต่อไป" at bounding box center [388, 219] width 20 height 9
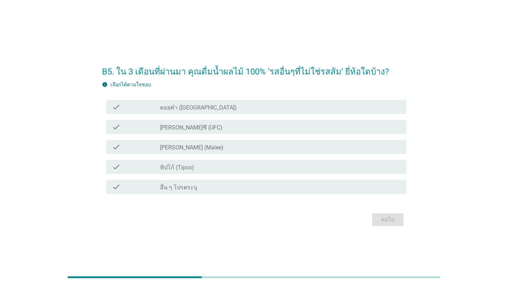
drag, startPoint x: 250, startPoint y: 108, endPoint x: 249, endPoint y: 116, distance: 7.6
click at [250, 108] on div "check_box_outline_blank ดอยคำ (Doi-Khham)" at bounding box center [280, 107] width 240 height 9
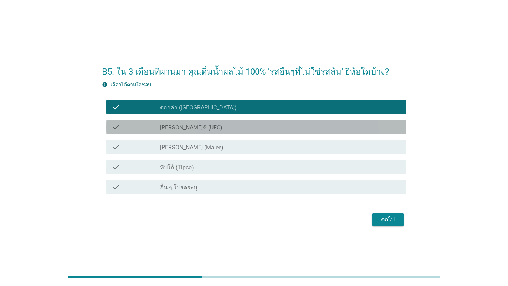
click at [244, 131] on div "check_box_outline_blank [PERSON_NAME]ซี (UFC)" at bounding box center [280, 127] width 240 height 9
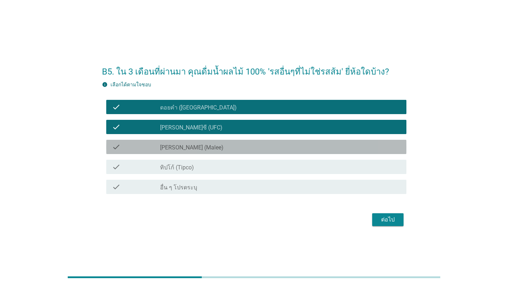
click at [251, 152] on div "check check_box_outline_blank [PERSON_NAME] (Malee)" at bounding box center [256, 147] width 300 height 14
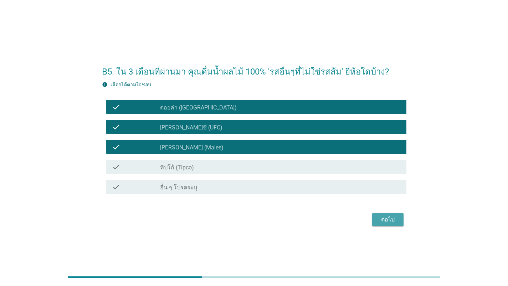
click at [351, 221] on div "ต่อไป" at bounding box center [388, 219] width 20 height 9
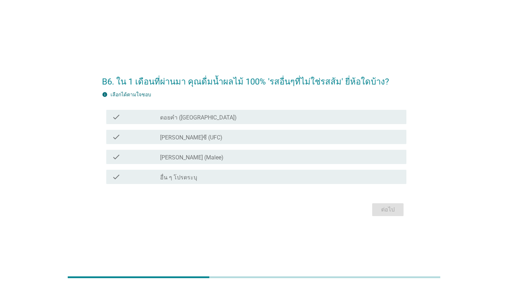
click at [235, 151] on div "check check_box_outline_blank [PERSON_NAME] (Malee)" at bounding box center [256, 157] width 300 height 14
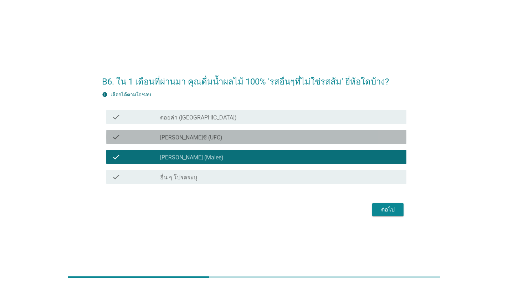
drag, startPoint x: 243, startPoint y: 142, endPoint x: 249, endPoint y: 139, distance: 7.2
click at [243, 143] on div "check check_box_outline_blank [PERSON_NAME]ซี (UFC)" at bounding box center [256, 137] width 300 height 14
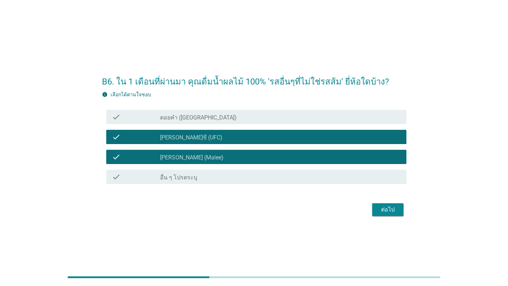
click at [308, 118] on div "check_box_outline_blank ดอยคำ (Doi-Khham)" at bounding box center [280, 117] width 240 height 9
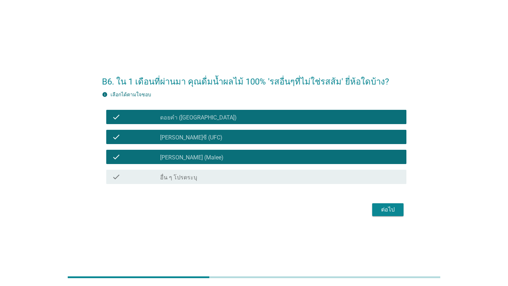
click at [351, 210] on div "ต่อไป" at bounding box center [388, 209] width 20 height 9
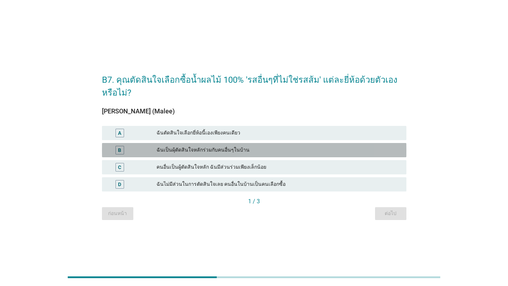
click at [262, 149] on div "ฉันเป็นผุ้ตัดสินใจหลักร่วมกับคนอื่นๆในบ้าน" at bounding box center [278, 150] width 244 height 9
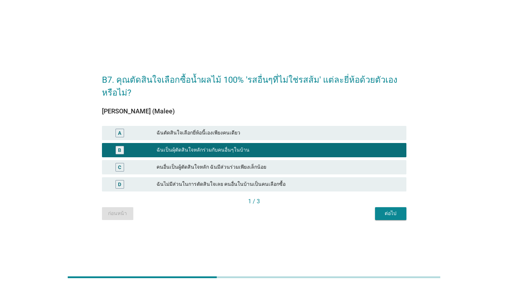
click at [351, 216] on div "ต่อไป" at bounding box center [390, 212] width 20 height 7
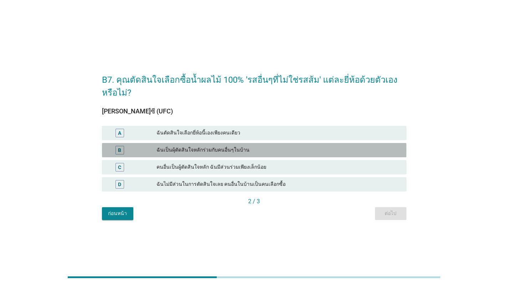
click at [303, 152] on div "ฉันเป็นผุ้ตัดสินใจหลักร่วมกับคนอื่นๆในบ้าน" at bounding box center [278, 150] width 244 height 9
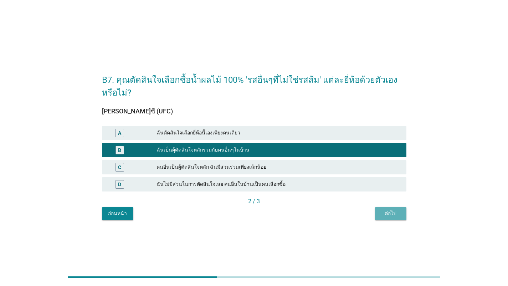
click at [351, 210] on button "ต่อไป" at bounding box center [390, 213] width 31 height 13
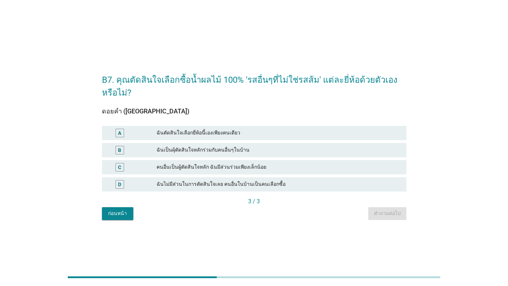
drag, startPoint x: 257, startPoint y: 141, endPoint x: 272, endPoint y: 154, distance: 19.4
click at [259, 142] on div "A ฉันตัดสินใจเลือกยี่ห้อนี้เองเพียงคนเดียว B ฉันเป็นผุ้ตัดสินใจหลักร่วมกับคนอื่…" at bounding box center [253, 158] width 307 height 68
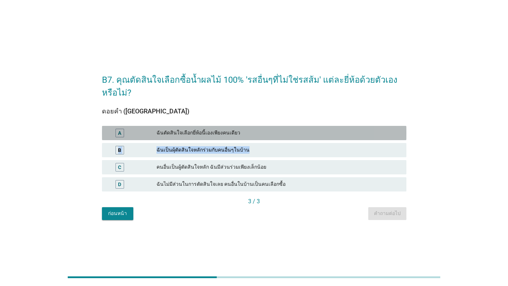
click at [282, 135] on div "ฉันตัดสินใจเลือกยี่ห้อนี้เองเพียงคนเดียว" at bounding box center [278, 133] width 244 height 9
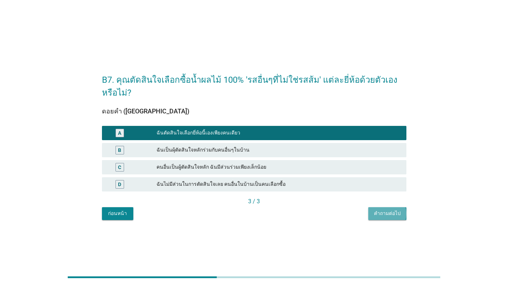
drag, startPoint x: 382, startPoint y: 212, endPoint x: 318, endPoint y: 187, distance: 69.4
click at [351, 213] on div "คำถามต่อไป" at bounding box center [387, 212] width 27 height 7
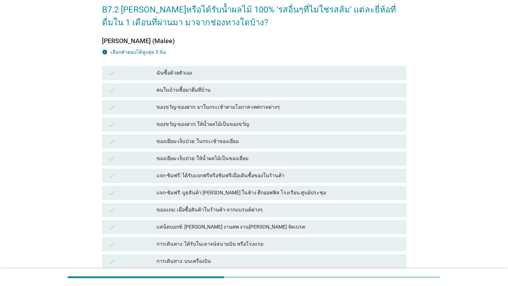
scroll to position [71, 0]
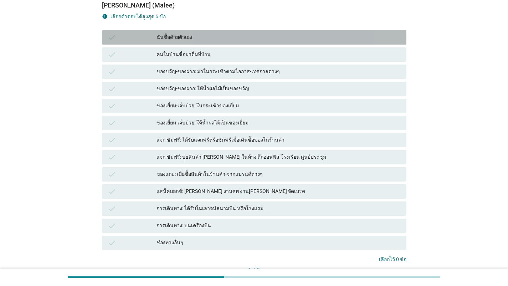
click at [248, 38] on div "ฉันซื้อด้วยตัวเอง" at bounding box center [278, 37] width 244 height 9
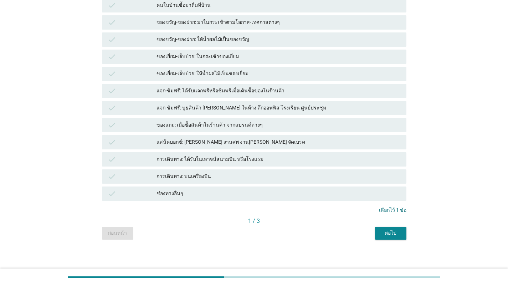
scroll to position [123, 0]
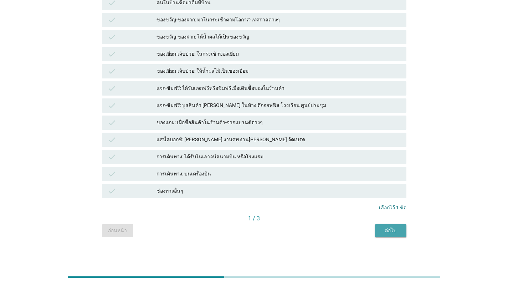
click at [351, 234] on button "ต่อไป" at bounding box center [390, 230] width 31 height 13
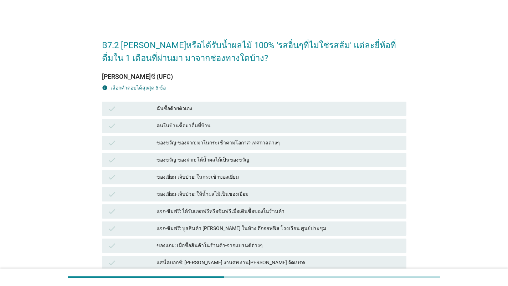
click at [303, 111] on div "ฉันซื้อด้วยตัวเอง" at bounding box center [278, 108] width 244 height 9
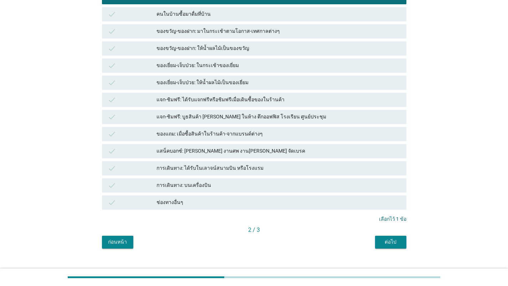
scroll to position [123, 0]
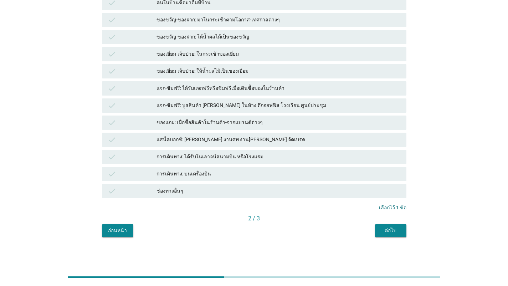
click at [351, 230] on div "ต่อไป" at bounding box center [390, 230] width 20 height 7
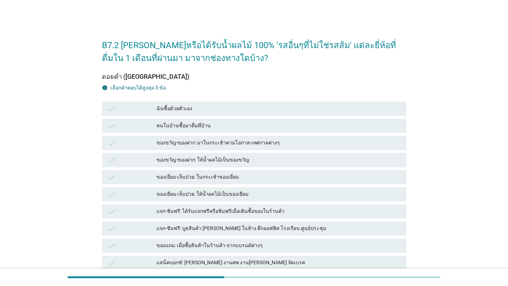
click at [285, 112] on div "ฉันซื้อด้วยตัวเอง" at bounding box center [278, 108] width 244 height 9
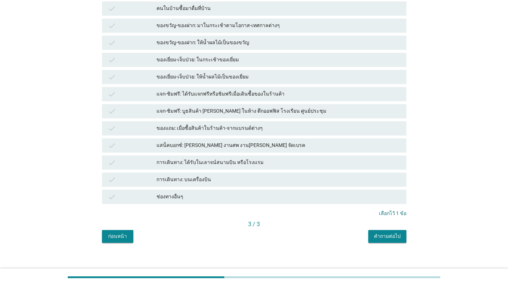
scroll to position [123, 0]
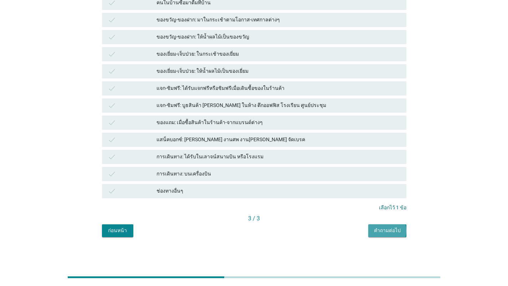
click at [351, 233] on button "คำถามต่อไป" at bounding box center [387, 230] width 38 height 13
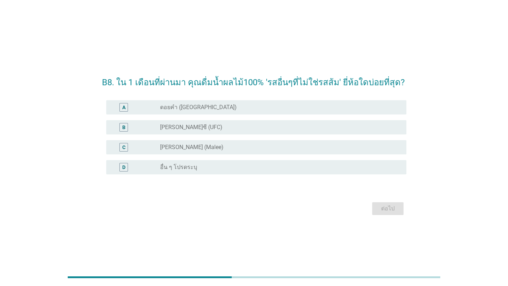
click at [271, 144] on div "radio_button_unchecked [PERSON_NAME] (Malee)" at bounding box center [277, 147] width 235 height 7
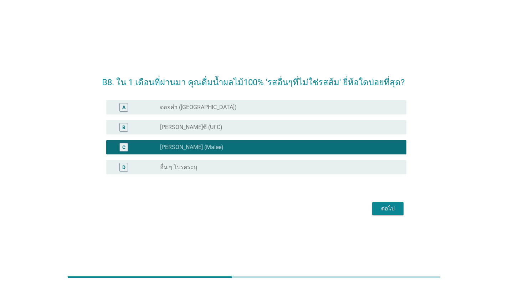
click at [278, 128] on div "radio_button_unchecked [PERSON_NAME]ซี (UFC)" at bounding box center [277, 127] width 235 height 7
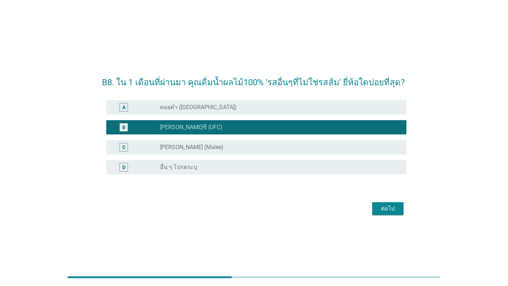
click at [279, 144] on div "radio_button_unchecked [PERSON_NAME] (Malee)" at bounding box center [277, 147] width 235 height 7
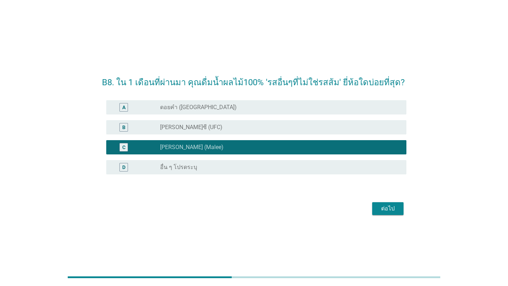
click at [351, 211] on div "ต่อไป" at bounding box center [388, 208] width 20 height 9
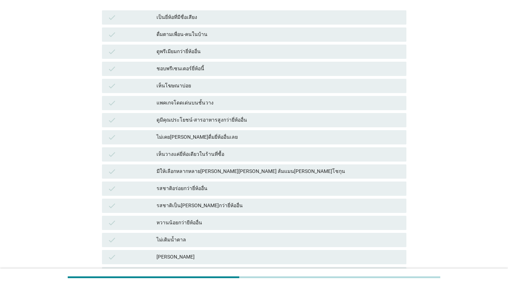
scroll to position [107, 0]
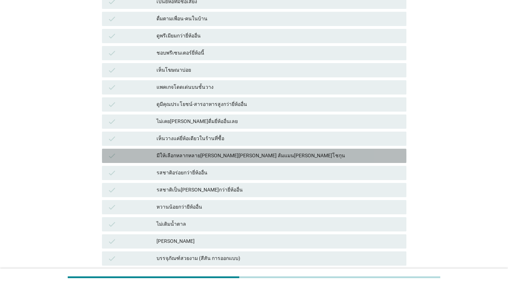
click at [277, 154] on div "มีให้เลือกหลากหลาย[PERSON_NAME][PERSON_NAME] ส้มแมน[PERSON_NAME]โชกุน" at bounding box center [278, 155] width 244 height 9
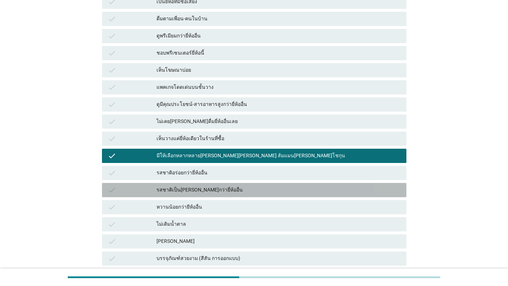
click at [273, 190] on div "รสชาติเป็น[PERSON_NAME]กว่ายี่ห้ออื่น" at bounding box center [278, 190] width 244 height 9
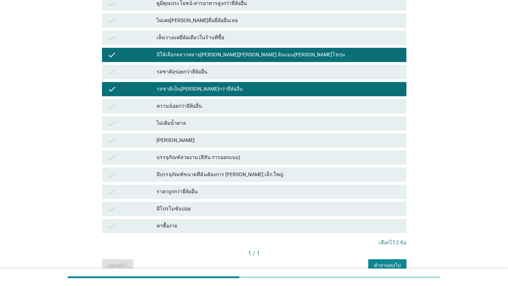
scroll to position [243, 0]
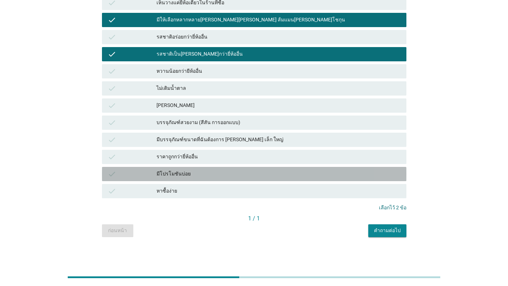
click at [256, 174] on div "มีโปรโมชันบ่อย" at bounding box center [278, 174] width 244 height 9
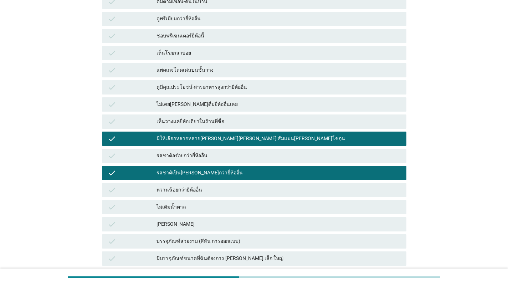
scroll to position [214, 0]
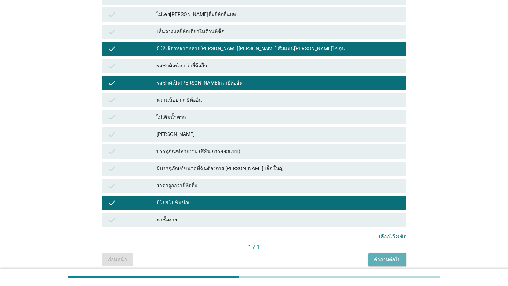
click at [351, 265] on button "คำถามต่อไป" at bounding box center [387, 259] width 38 height 13
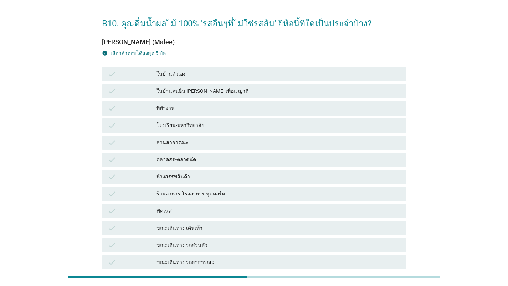
scroll to position [0, 0]
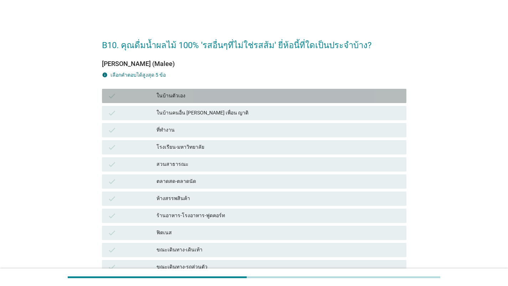
click at [242, 101] on div "check ในบ้านตัวเอง" at bounding box center [254, 96] width 304 height 14
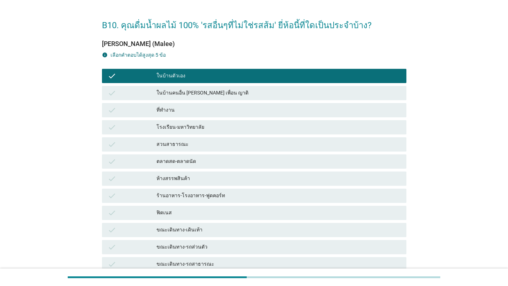
scroll to position [36, 0]
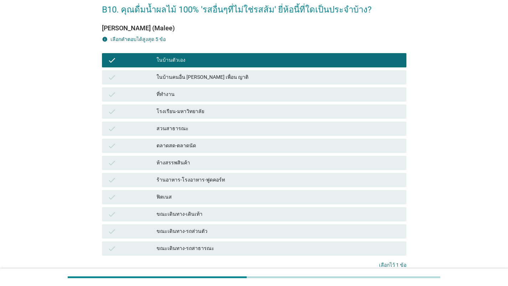
click at [237, 247] on div "ขณะเดินทาง-รถสาธารณะ" at bounding box center [278, 248] width 244 height 9
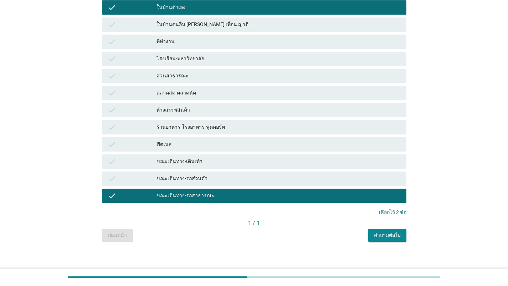
scroll to position [93, 0]
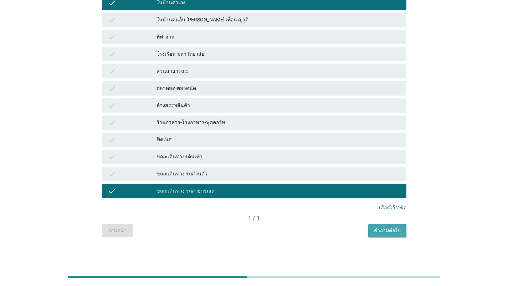
click at [351, 233] on div "คำถามต่อไป" at bounding box center [387, 230] width 27 height 7
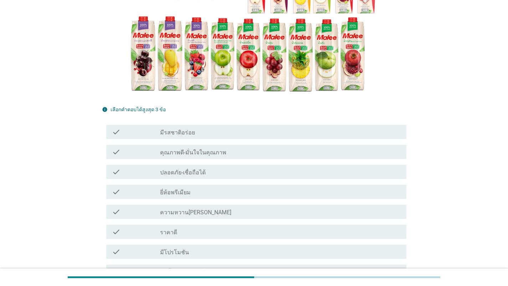
scroll to position [107, 0]
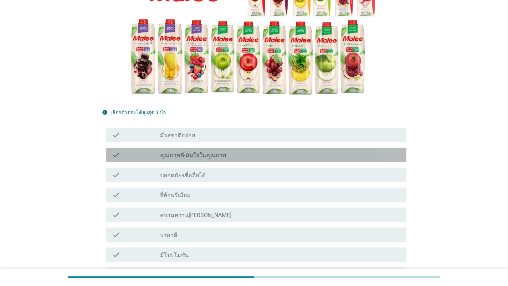
click at [253, 154] on div "check_box_outline_blank คุณภาพดี-มั่นใจในคุณภาพ" at bounding box center [280, 154] width 240 height 9
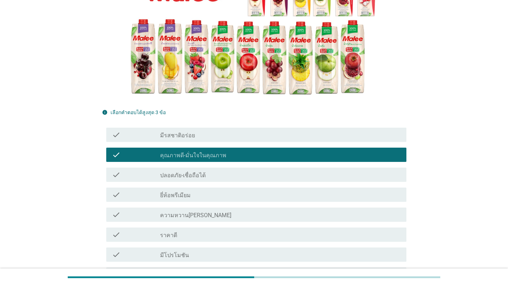
click at [254, 173] on div "check_box_outline_blank ปลอดภัย-เชื่อถือได้" at bounding box center [280, 174] width 240 height 9
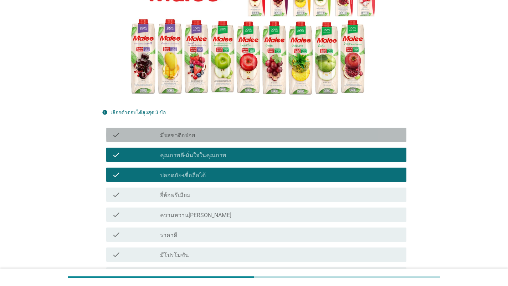
click at [259, 140] on div "check check_box_outline_blank มีรสชาติอร่อย" at bounding box center [256, 135] width 300 height 14
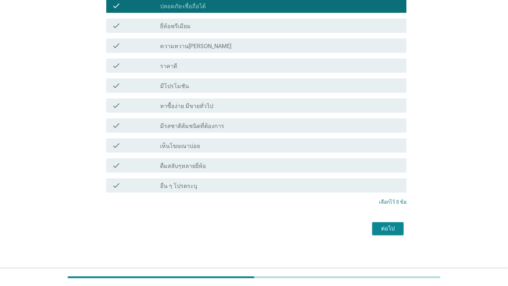
scroll to position [276, 0]
click at [351, 225] on div "ต่อไป" at bounding box center [388, 228] width 20 height 9
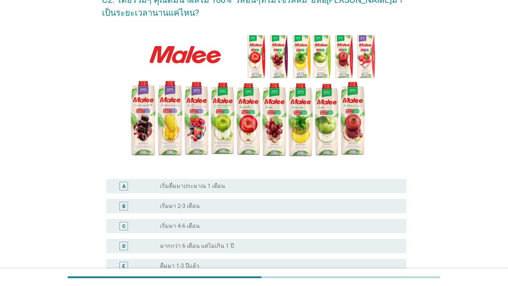
scroll to position [178, 0]
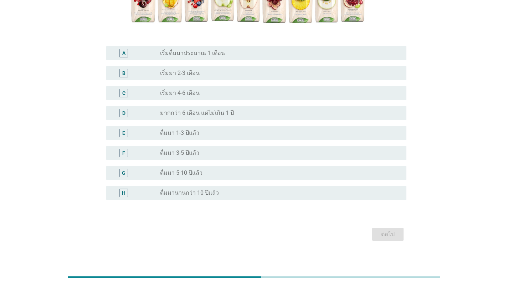
click at [213, 147] on div "F radio_button_unchecked ดื่มมา 3-5 ปีแล้ว" at bounding box center [256, 153] width 300 height 14
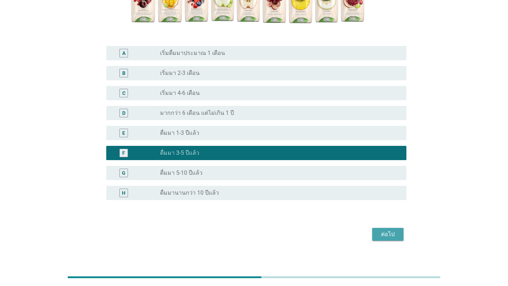
click at [351, 239] on button "ต่อไป" at bounding box center [387, 234] width 31 height 13
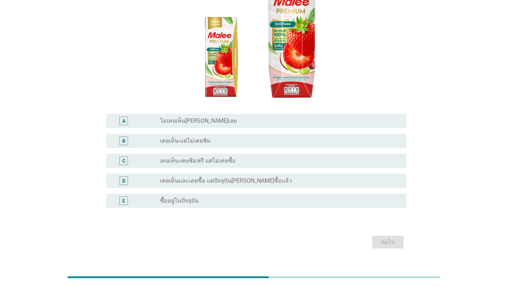
scroll to position [112, 0]
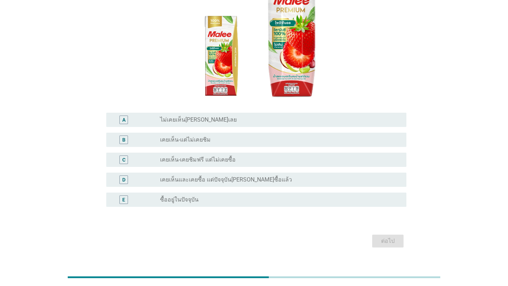
click at [242, 116] on div "radio_button_unchecked ไม่เคยเห็น[PERSON_NAME]เลย" at bounding box center [277, 119] width 235 height 7
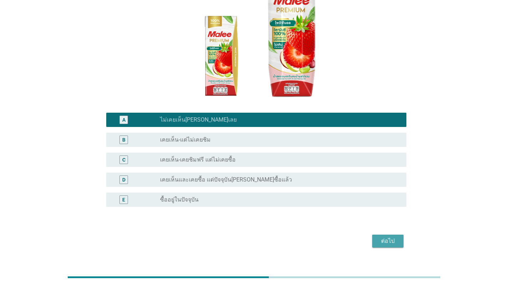
click at [351, 237] on div "ต่อไป" at bounding box center [388, 241] width 20 height 9
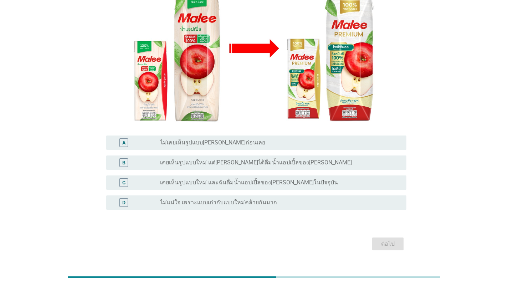
scroll to position [117, 0]
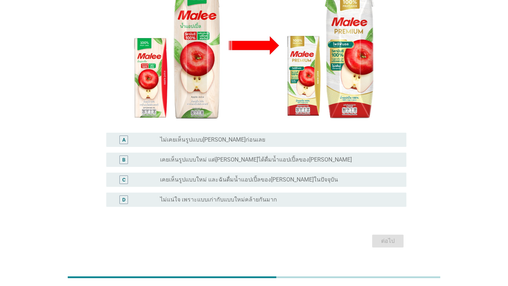
click at [270, 136] on div "radio_button_unchecked ไม่เคยเห็นรูปแบบ[PERSON_NAME]ก่อนเลย" at bounding box center [277, 139] width 235 height 7
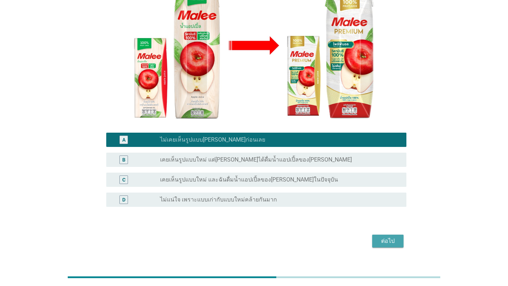
click at [351, 237] on div "ต่อไป" at bounding box center [388, 241] width 20 height 9
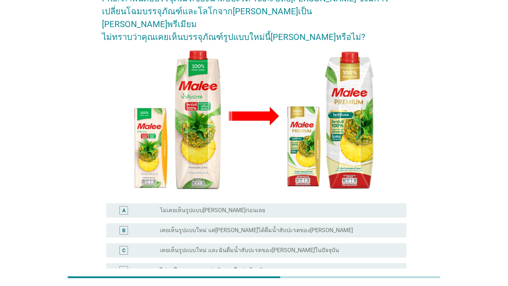
scroll to position [107, 0]
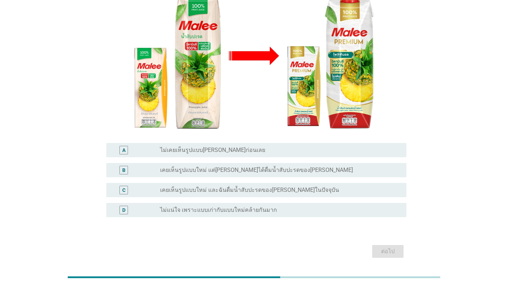
click at [266, 146] on div "radio_button_unchecked ไม่เคยเห็นรูปแบบ[PERSON_NAME]ก่อนเลย" at bounding box center [277, 149] width 235 height 7
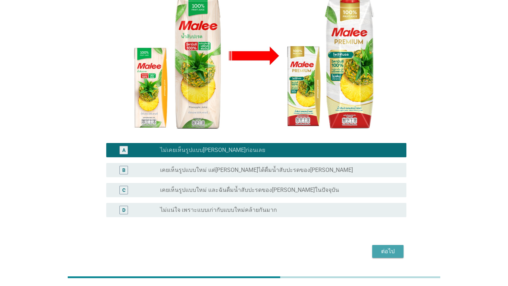
click at [351, 247] on div "ต่อไป" at bounding box center [388, 251] width 20 height 9
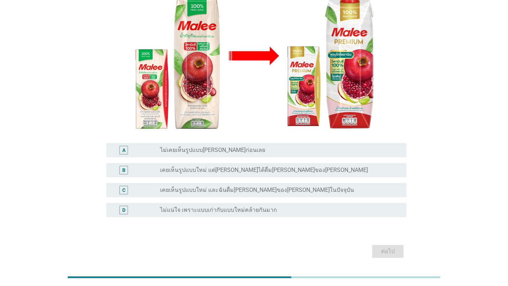
scroll to position [0, 0]
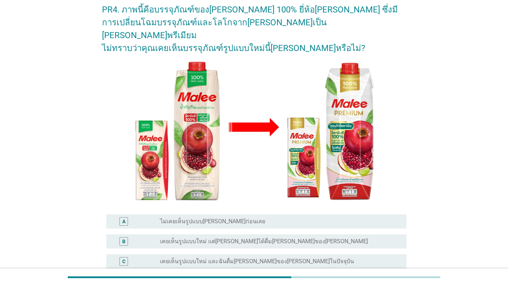
click at [274, 217] on div "radio_button_unchecked ไม่เคยเห็นรูปแบบ[PERSON_NAME]ก่อนเลย" at bounding box center [280, 221] width 240 height 9
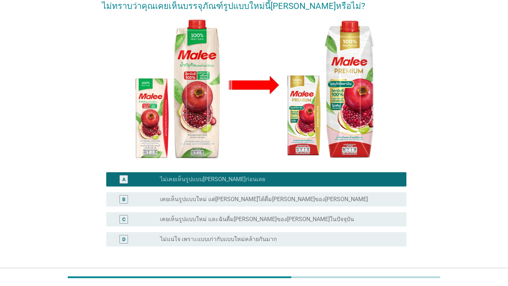
scroll to position [117, 0]
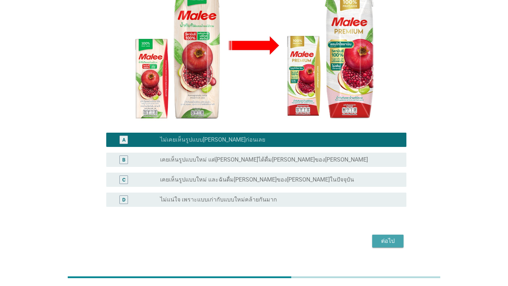
click at [351, 234] on button "ต่อไป" at bounding box center [387, 240] width 31 height 13
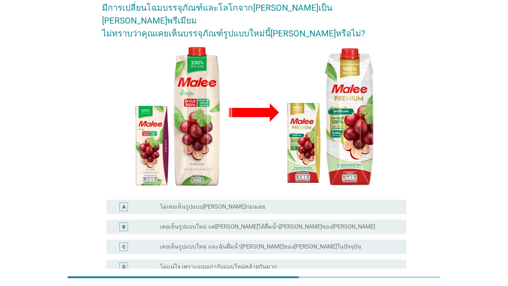
scroll to position [107, 0]
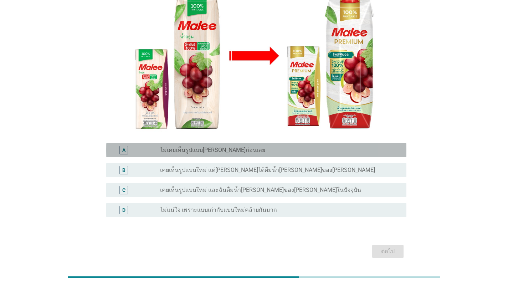
click at [265, 143] on div "A radio_button_unchecked ไม่เคยเห็นรูปแบบ[PERSON_NAME]ก่อนเลย" at bounding box center [256, 150] width 300 height 14
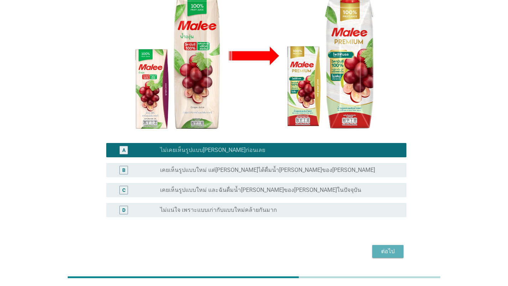
drag, startPoint x: 391, startPoint y: 234, endPoint x: 401, endPoint y: 261, distance: 28.5
click at [351, 247] on div "ต่อไป" at bounding box center [388, 251] width 20 height 9
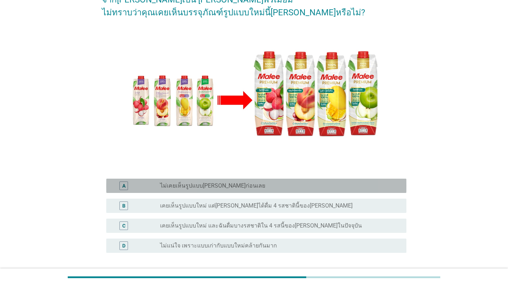
click at [271, 178] on div "A radio_button_unchecked ไม่เคยเห็นรูปแบบ[PERSON_NAME]ก่อนเลย" at bounding box center [256, 185] width 300 height 14
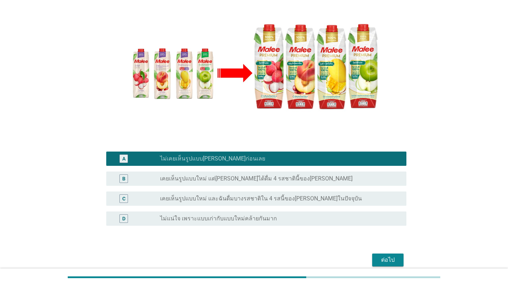
scroll to position [117, 0]
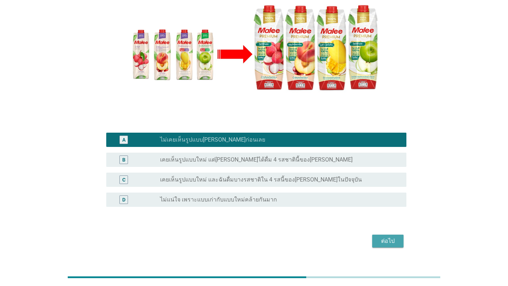
click at [351, 237] on div "ต่อไป" at bounding box center [388, 241] width 20 height 9
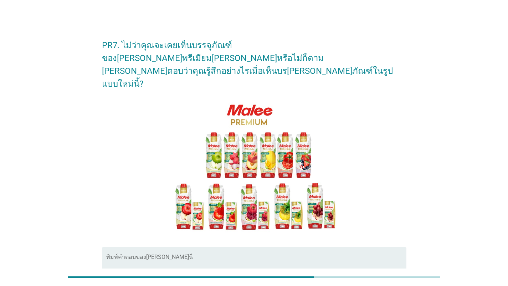
click at [305, 255] on textarea "พิมพ์คำตอบของคุณ ที่นี่" at bounding box center [256, 273] width 300 height 37
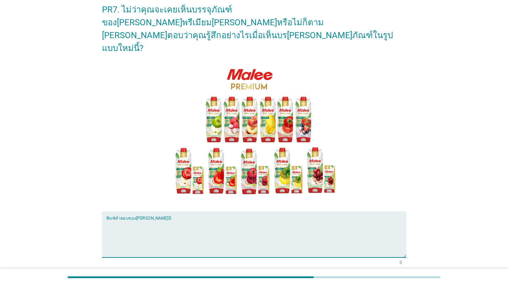
type textarea "f"
type textarea "ดูมีความพรีเมียมมากขึ้น แพคเกจน่าดึงดูดมากขึ้น"
click at [351, 280] on div "ต่อไป" at bounding box center [388, 290] width 20 height 9
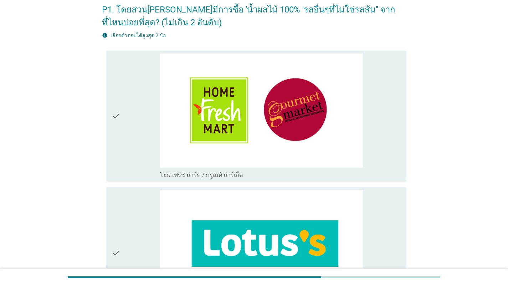
scroll to position [0, 0]
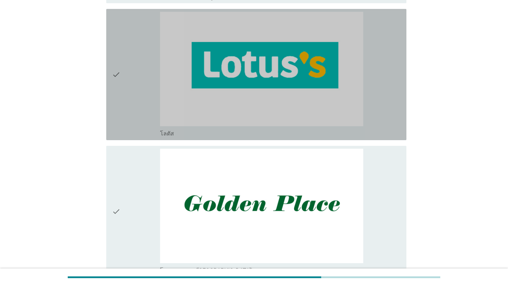
click at [351, 114] on div "check_box_outline_blank โลตัส" at bounding box center [280, 74] width 240 height 125
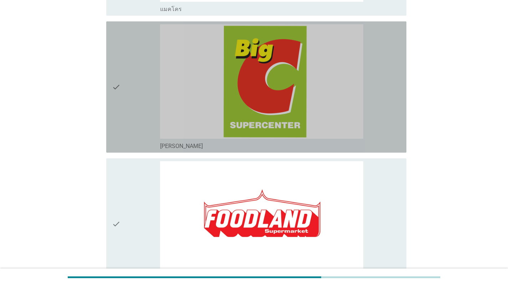
click at [351, 117] on div "check_box_outline_blank [PERSON_NAME]" at bounding box center [280, 86] width 240 height 125
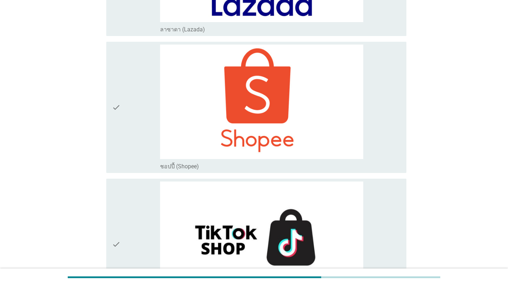
scroll to position [2376, 0]
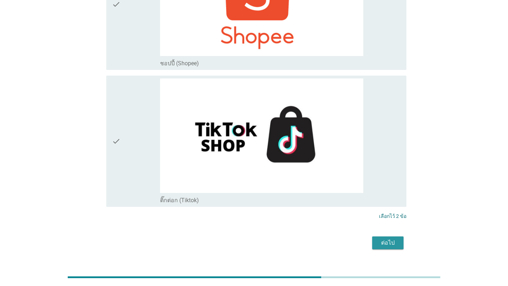
click at [351, 238] on div "ต่อไป" at bounding box center [388, 242] width 20 height 9
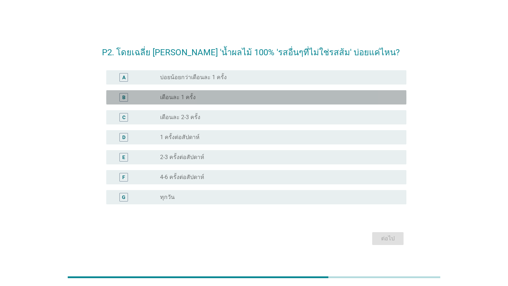
click at [276, 97] on div "radio_button_unchecked เดือนละ 1 ครั้ง" at bounding box center [277, 97] width 235 height 7
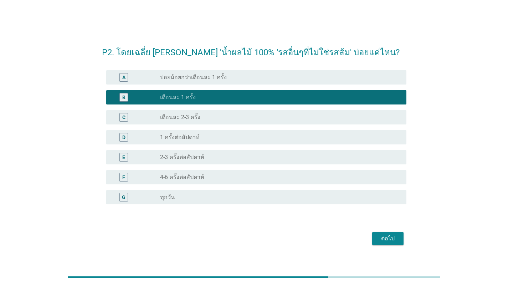
click at [351, 236] on div "ต่อไป" at bounding box center [388, 238] width 20 height 9
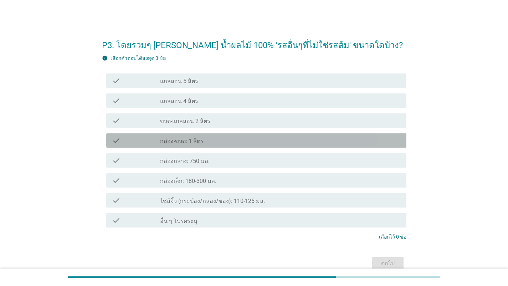
click at [276, 135] on div "check check_box_outline_blank กล่อง-ขวด: 1 ลิตร" at bounding box center [256, 140] width 300 height 14
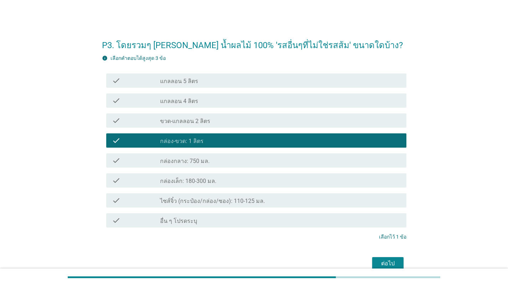
click at [292, 180] on div "check_box_outline_blank กล่องเล็ก: 180-300 มล." at bounding box center [280, 180] width 240 height 9
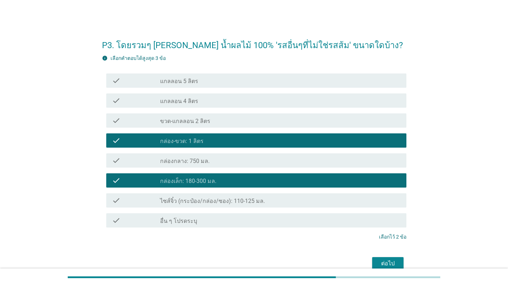
click at [351, 257] on button "ต่อไป" at bounding box center [387, 263] width 31 height 13
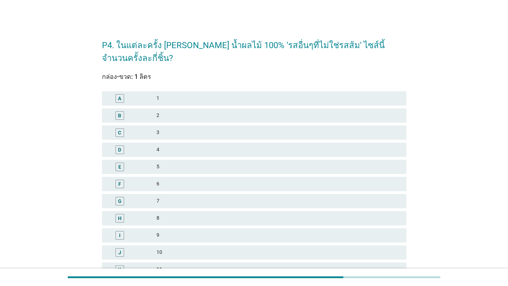
click at [228, 111] on div "2" at bounding box center [278, 115] width 244 height 9
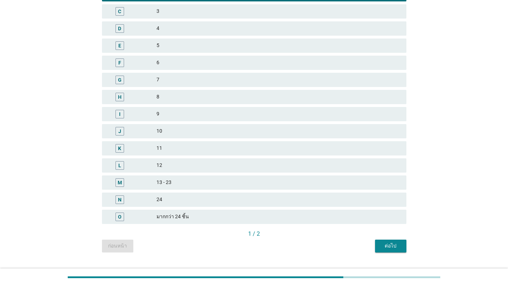
scroll to position [124, 0]
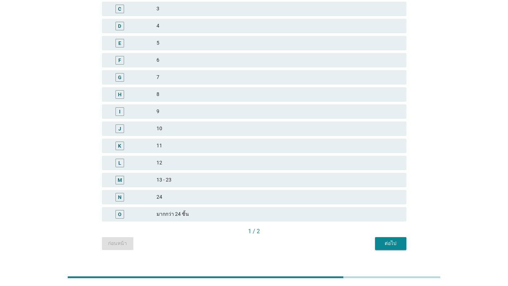
click at [351, 239] on div "ต่อไป" at bounding box center [390, 242] width 20 height 7
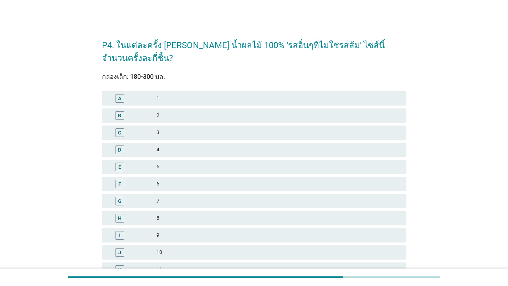
click at [219, 145] on div "4" at bounding box center [278, 149] width 244 height 9
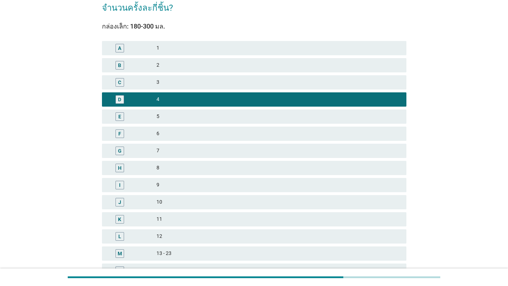
scroll to position [124, 0]
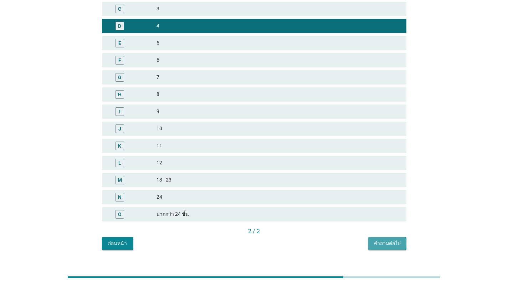
click at [351, 239] on div "คำถามต่อไป" at bounding box center [387, 242] width 27 height 7
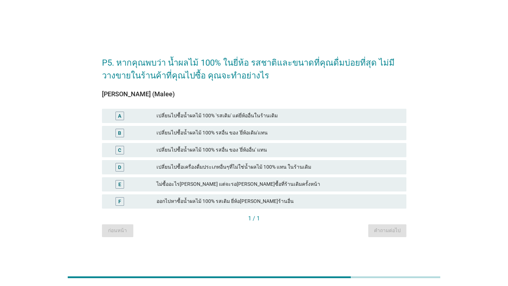
click at [281, 135] on div "เปลี่ยนไปซื้อน้ำผลไม้ 100% รสอื่น ของ 'ยี่ห้อเดิม'แทน" at bounding box center [278, 133] width 244 height 9
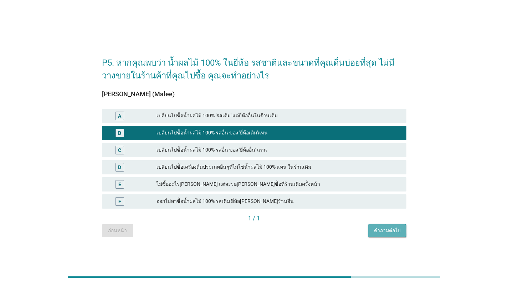
click at [351, 232] on button "คำถามต่อไป" at bounding box center [387, 230] width 38 height 13
